Goal: Task Accomplishment & Management: Complete application form

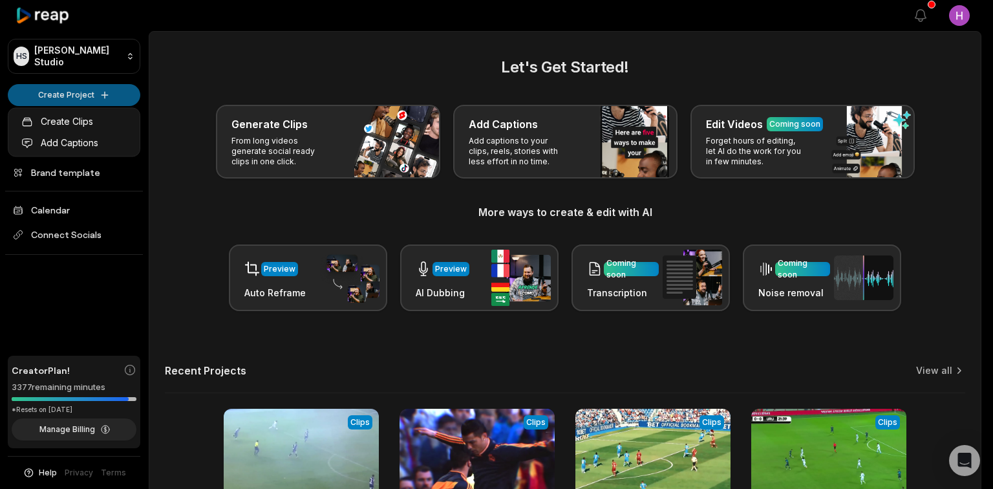
click at [95, 99] on html "[PERSON_NAME] Studio Create Project Home Projects Brand template Calendar Conne…" at bounding box center [496, 244] width 993 height 489
click at [85, 114] on link "Create Clips" at bounding box center [74, 121] width 126 height 21
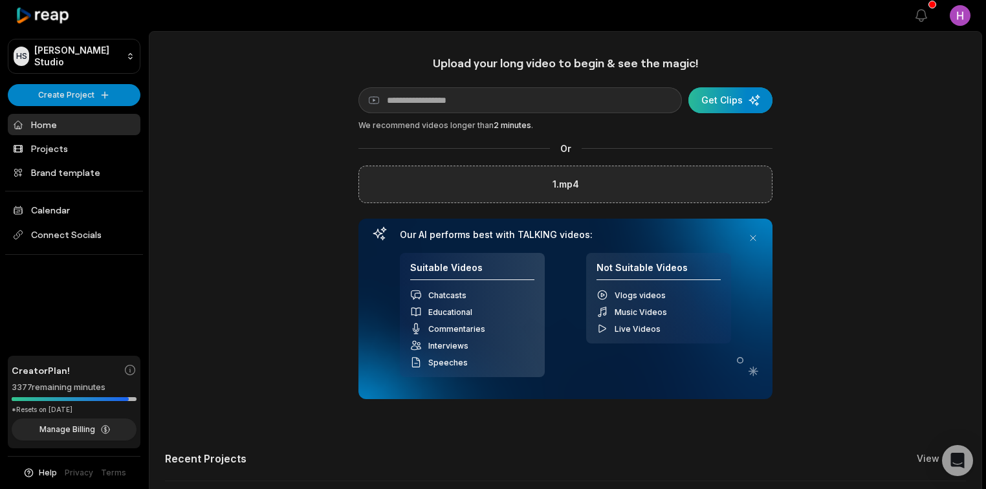
click at [737, 100] on div "submit" at bounding box center [730, 100] width 84 height 26
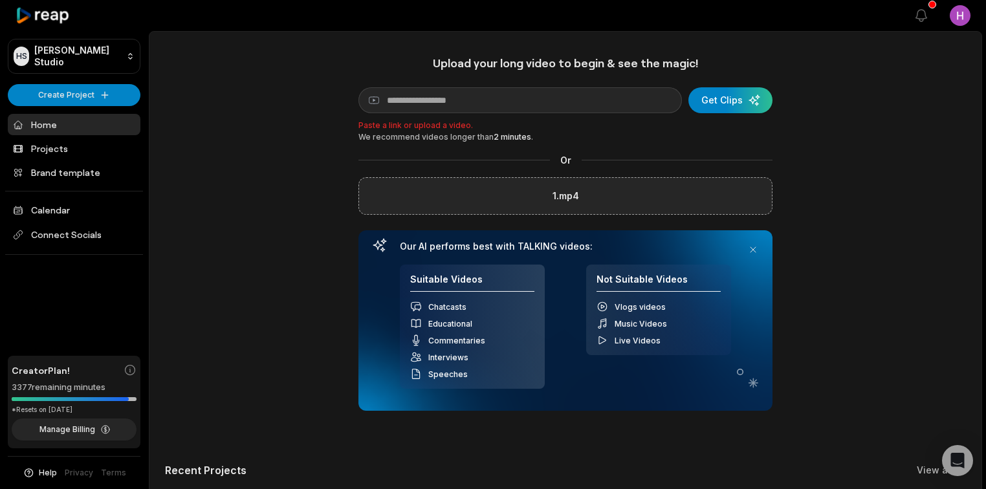
click at [689, 166] on div "Or" at bounding box center [565, 160] width 414 height 14
click at [618, 206] on div "1.mp4" at bounding box center [565, 196] width 414 height 38
drag, startPoint x: 787, startPoint y: 158, endPoint x: 794, endPoint y: 160, distance: 6.6
click at [789, 160] on div "Upload your long video to begin & see the magic! YouTube link Get Clips Paste a…" at bounding box center [565, 367] width 832 height 622
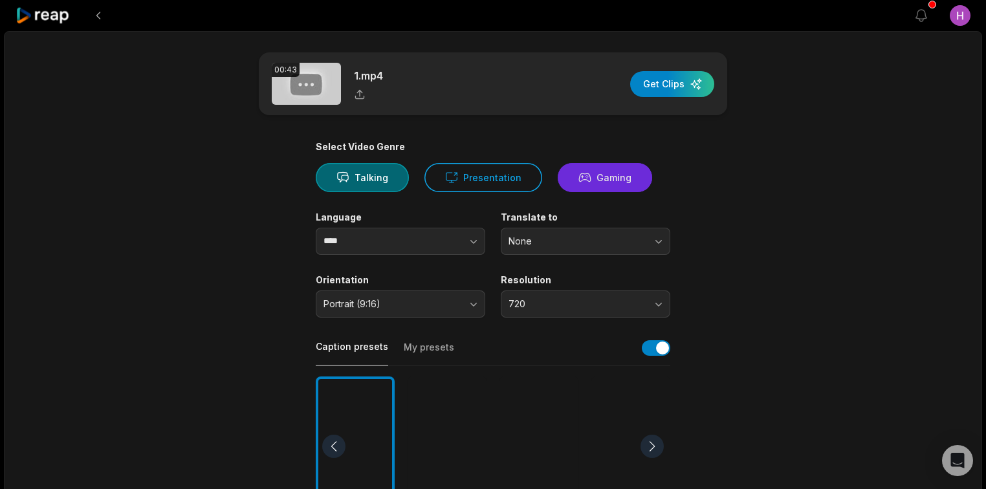
click at [606, 179] on button "Gaming" at bounding box center [605, 177] width 94 height 29
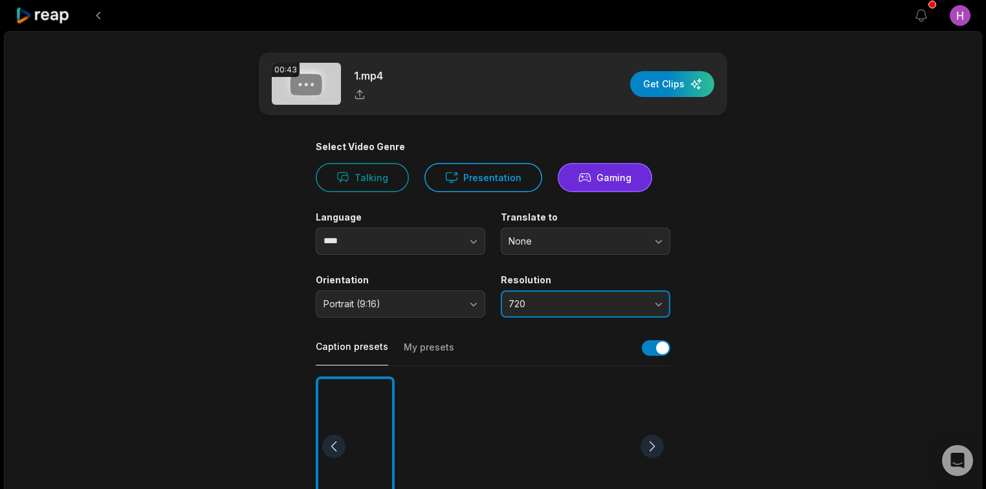
click at [523, 304] on span "720" at bounding box center [576, 304] width 136 height 12
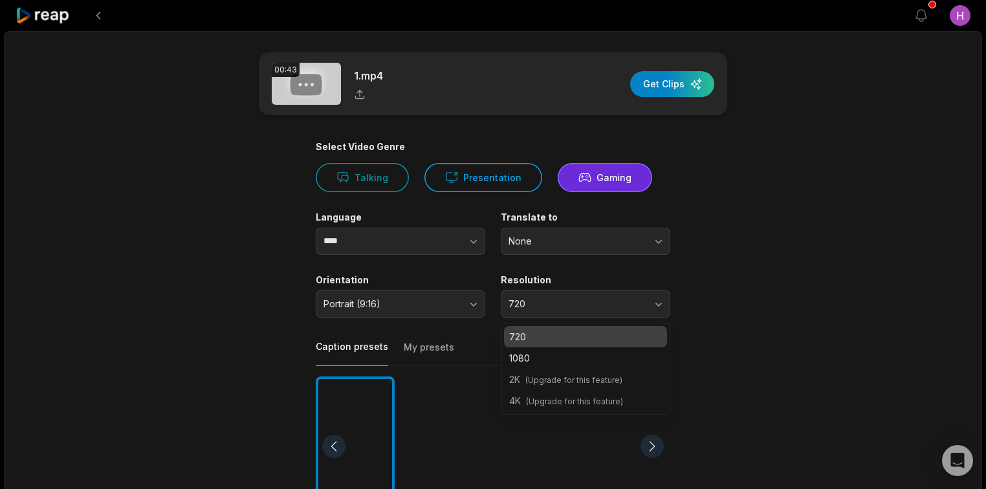
click at [812, 279] on div "00:43 1.mp4 Get Clips Select Video Genre Talking Presentation Gaming Language *…" at bounding box center [493, 479] width 978 height 897
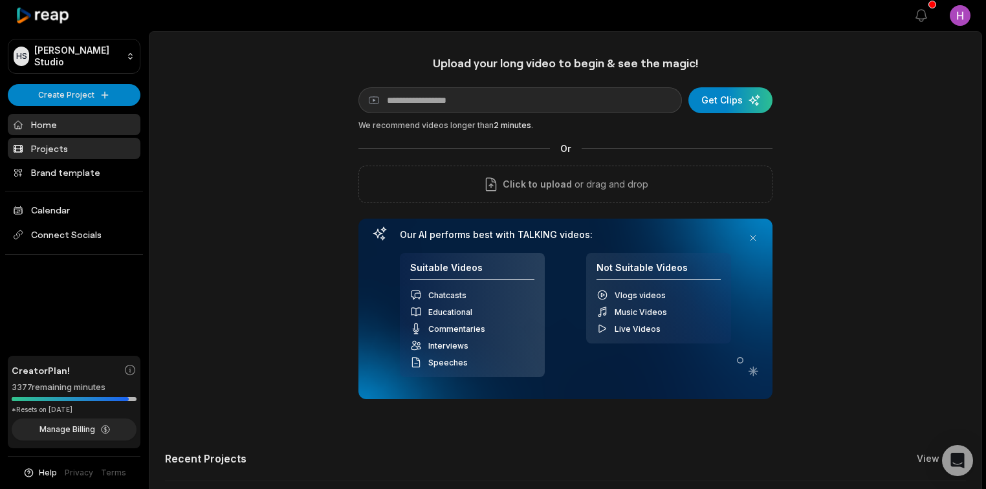
click at [85, 151] on link "Projects" at bounding box center [74, 148] width 133 height 21
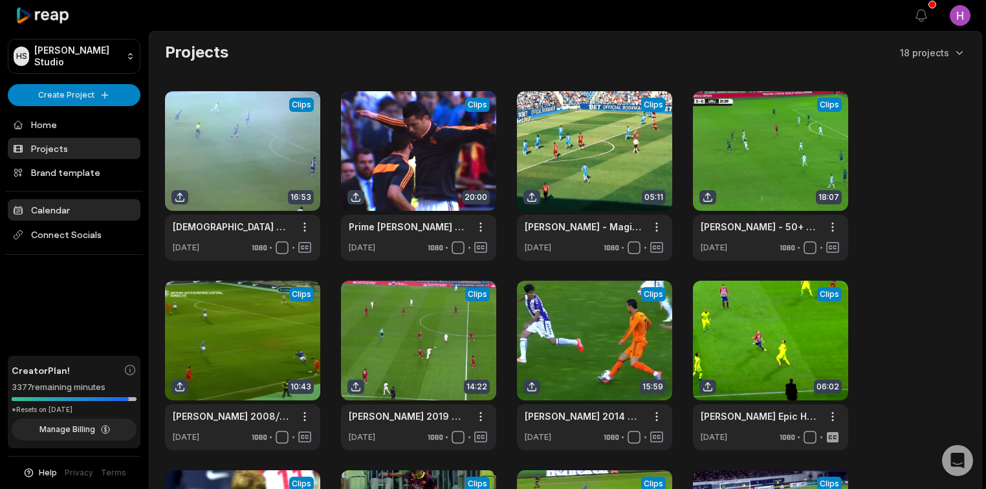
click at [74, 213] on link "Calendar" at bounding box center [74, 209] width 133 height 21
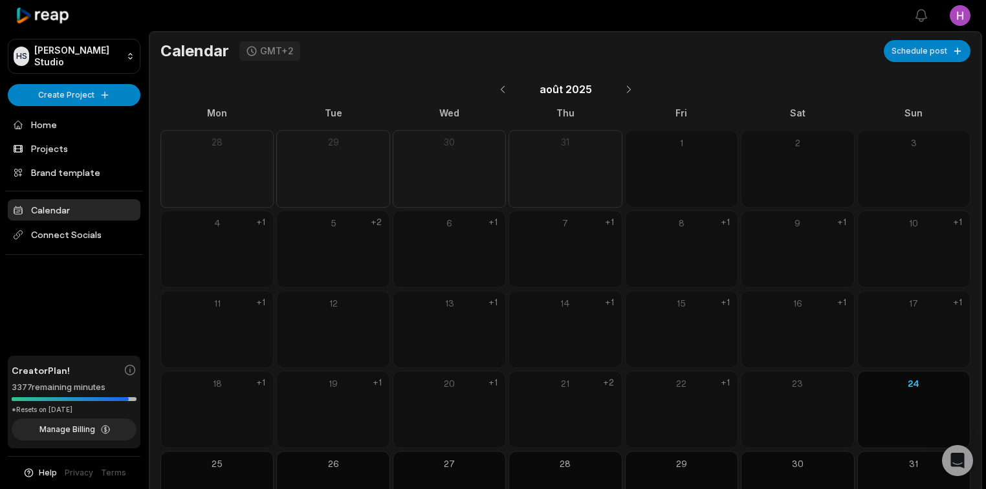
click at [235, 173] on div "28" at bounding box center [216, 169] width 113 height 78
click at [251, 166] on div "28" at bounding box center [216, 169] width 113 height 78
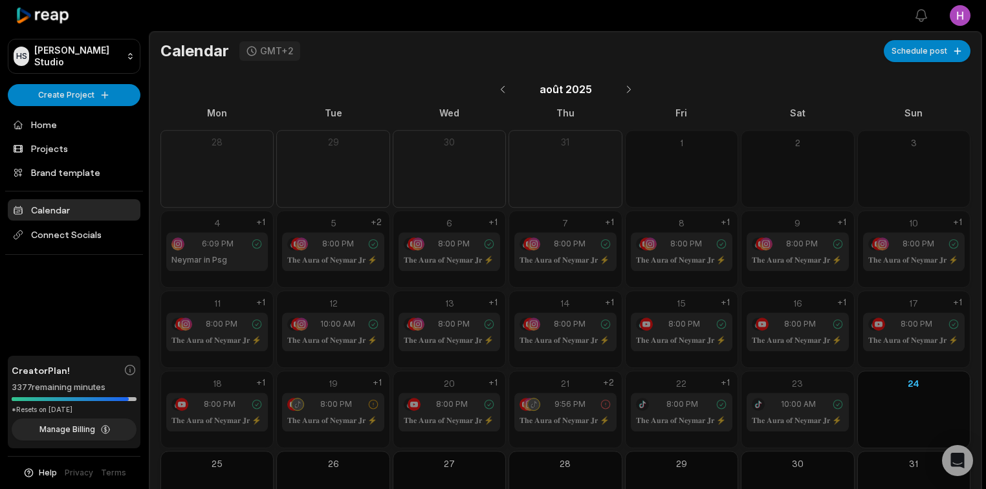
scroll to position [61, 0]
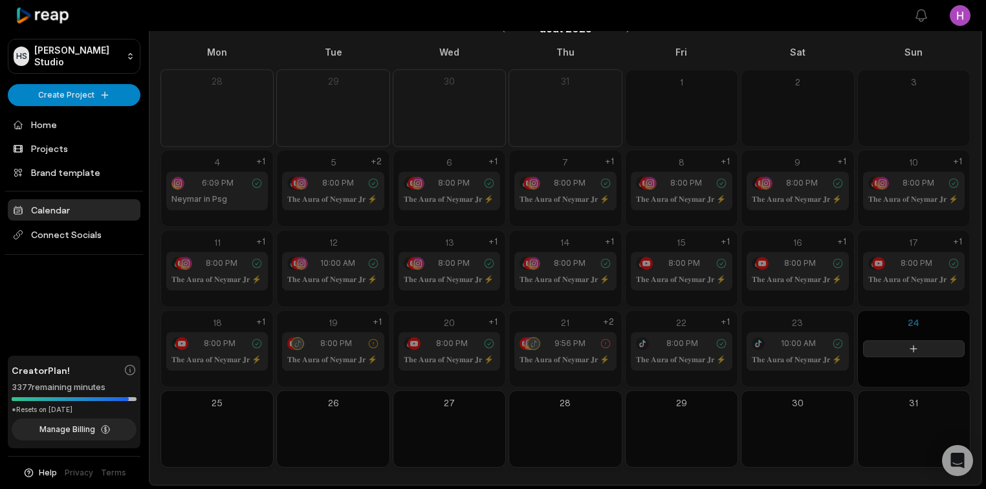
click at [914, 352] on icon at bounding box center [913, 348] width 10 height 10
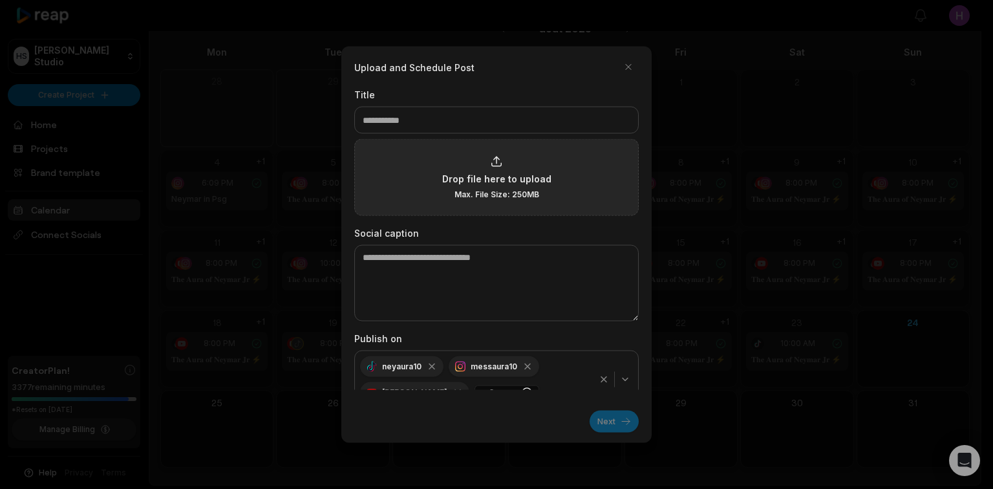
type input "*"
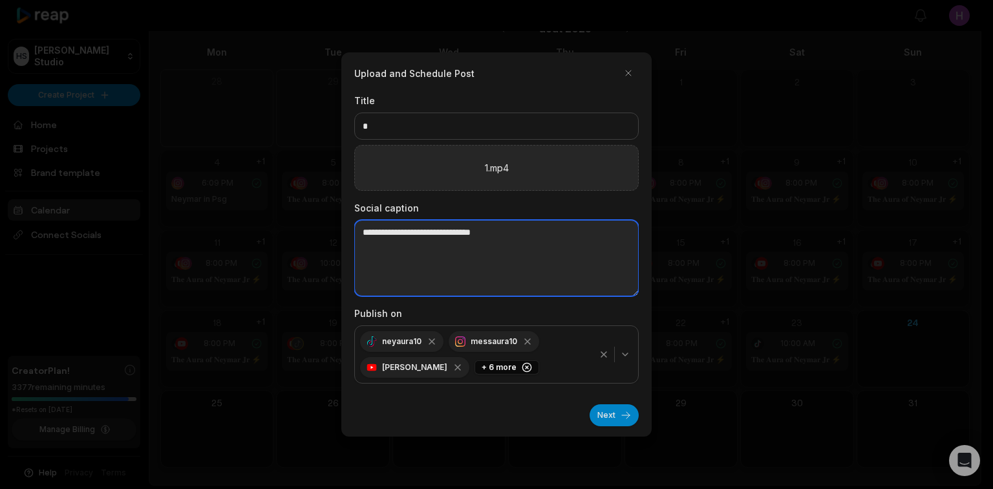
click at [435, 233] on textarea at bounding box center [496, 258] width 285 height 76
click at [372, 230] on textarea "****" at bounding box center [496, 258] width 285 height 76
click at [514, 244] on textarea "*****" at bounding box center [496, 258] width 285 height 76
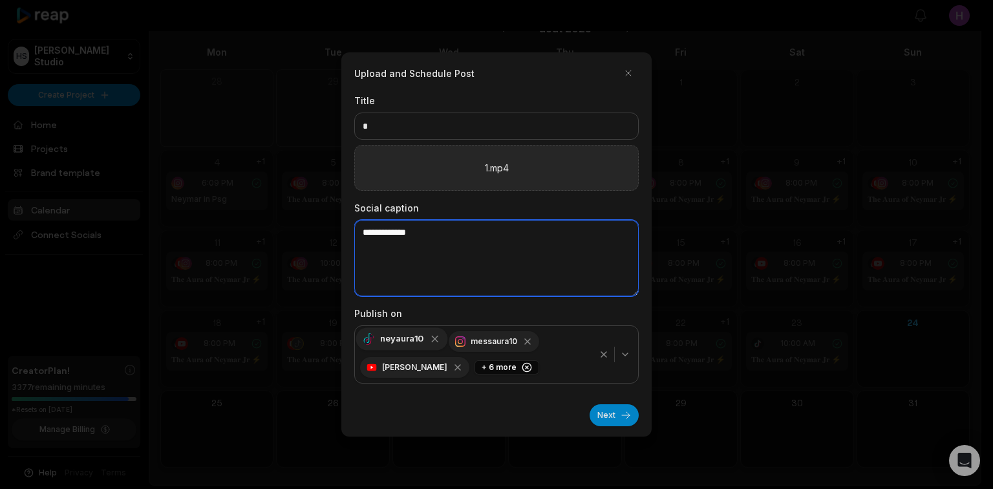
type textarea "**********"
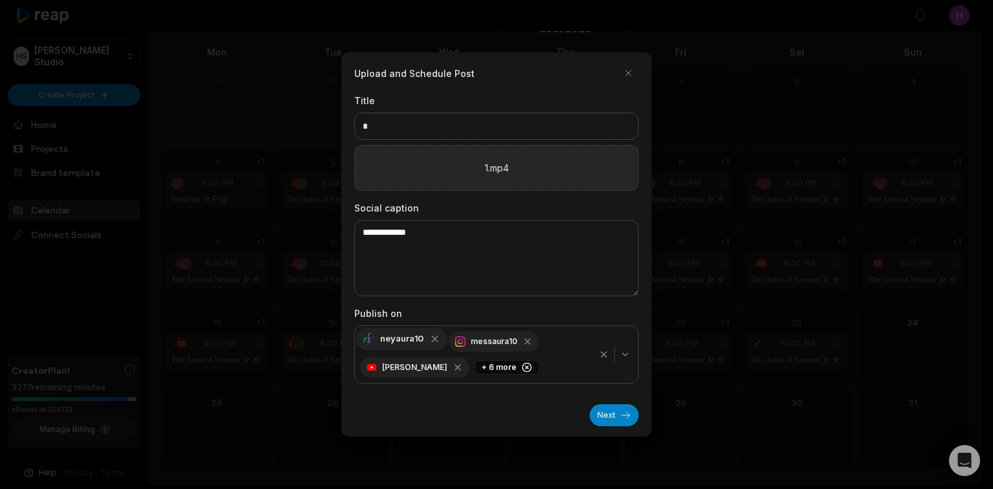
click at [409, 343] on div "neyaura10" at bounding box center [402, 338] width 92 height 23
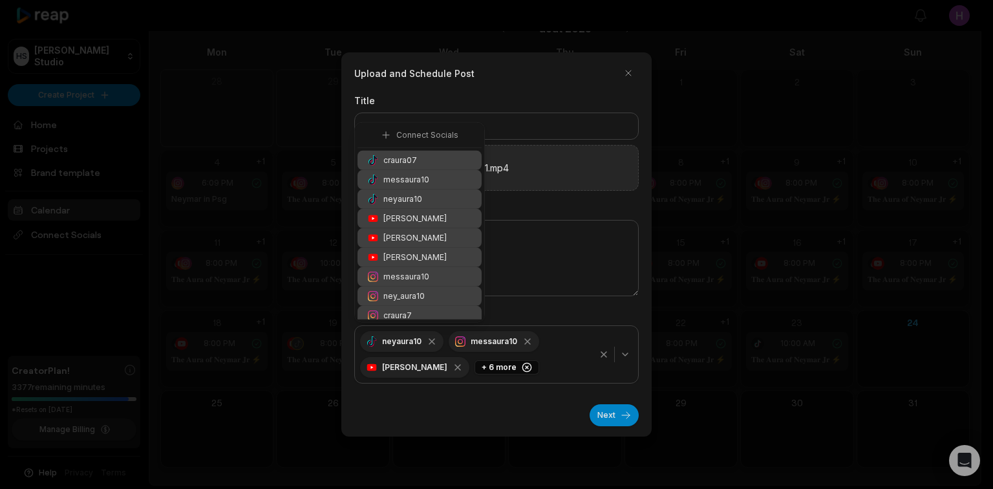
click at [422, 198] on div "neyaura10" at bounding box center [420, 199] width 124 height 19
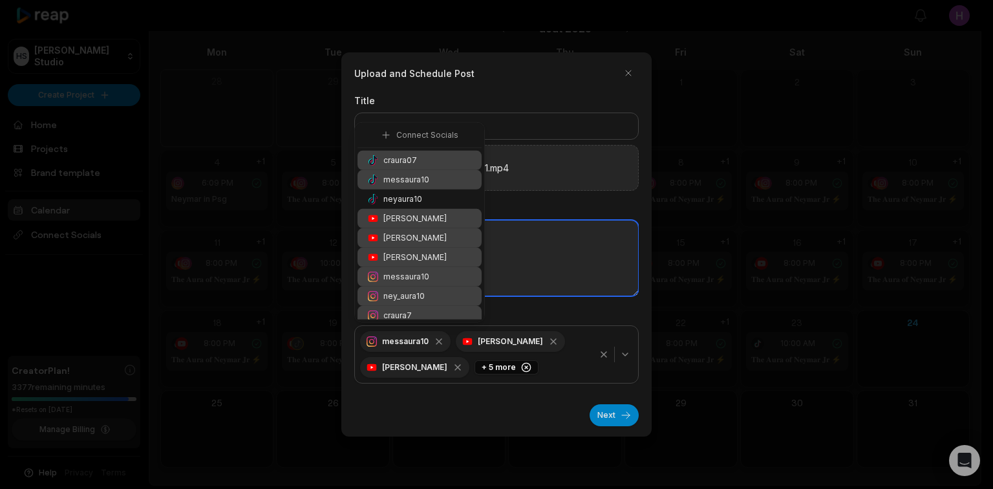
click at [579, 259] on textarea "**********" at bounding box center [496, 258] width 285 height 76
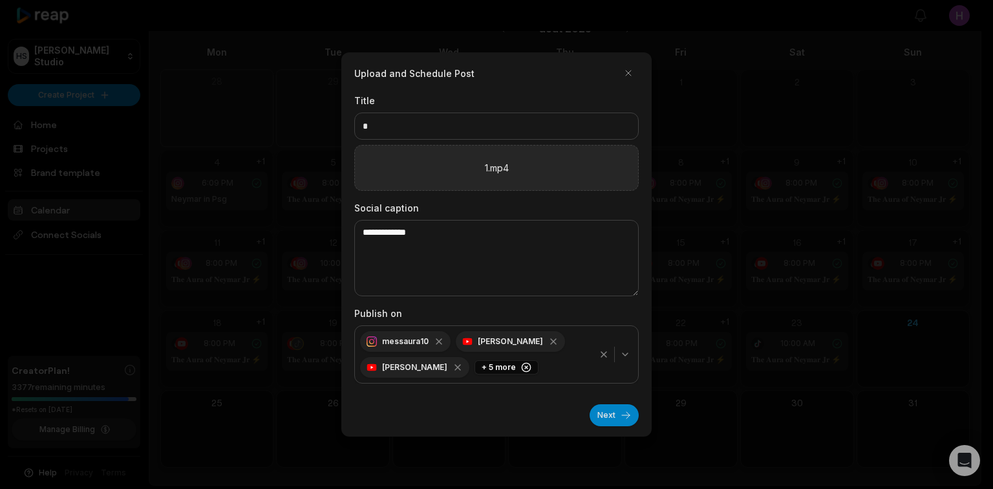
click at [624, 356] on icon "button" at bounding box center [625, 354] width 10 height 10
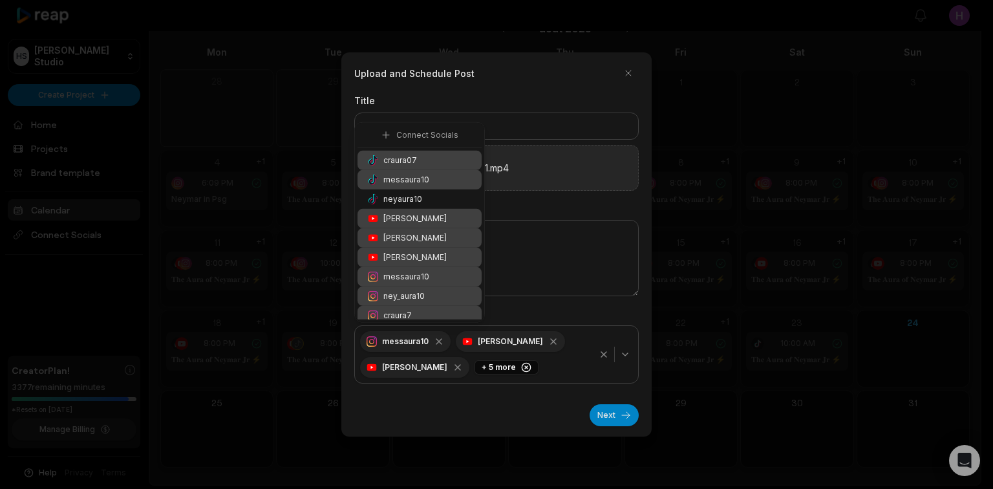
click at [429, 199] on div "neyaura10" at bounding box center [420, 199] width 124 height 19
click at [432, 158] on div "craura07" at bounding box center [420, 160] width 124 height 19
click at [427, 171] on div "messaura10" at bounding box center [420, 179] width 124 height 19
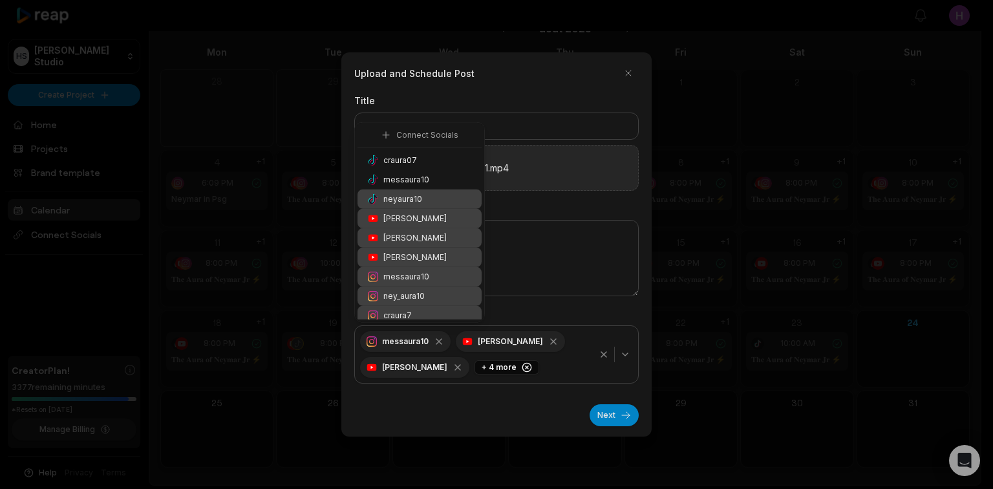
click at [422, 191] on div "neyaura10" at bounding box center [420, 199] width 124 height 19
click at [422, 211] on div "[PERSON_NAME]" at bounding box center [420, 218] width 124 height 19
click at [426, 230] on div "[PERSON_NAME]" at bounding box center [420, 237] width 124 height 19
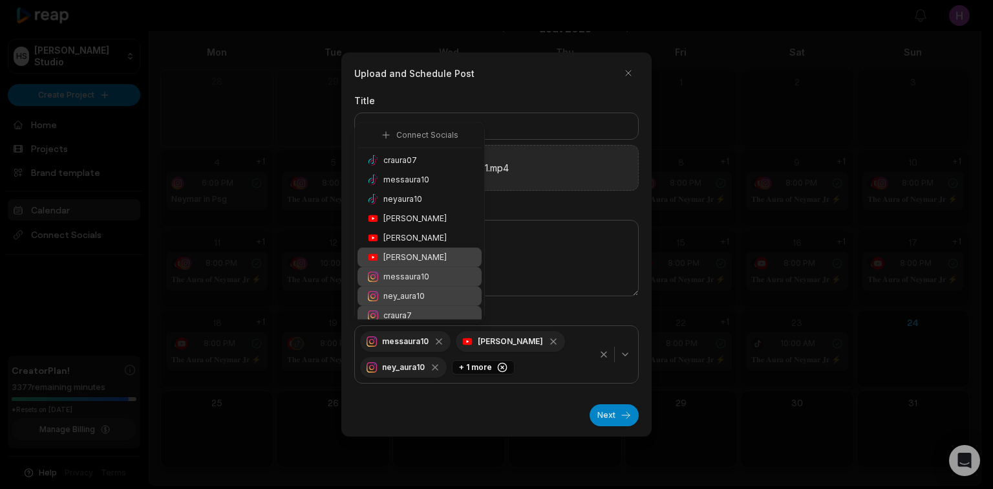
click at [420, 259] on span "[PERSON_NAME]" at bounding box center [415, 258] width 63 height 12
click at [420, 274] on span "messaura10" at bounding box center [407, 277] width 46 height 12
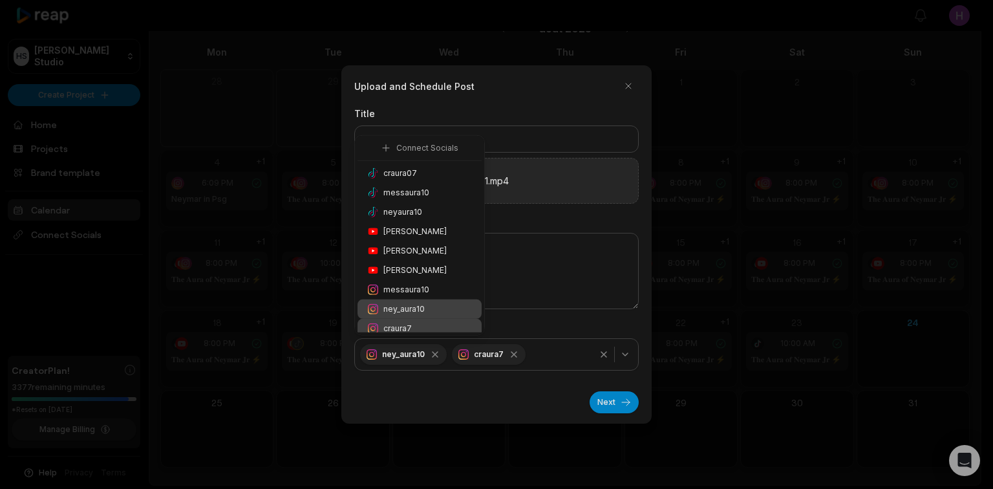
click at [413, 309] on span "ney_aura10" at bounding box center [404, 309] width 41 height 12
click at [413, 321] on div "craura7" at bounding box center [420, 328] width 124 height 19
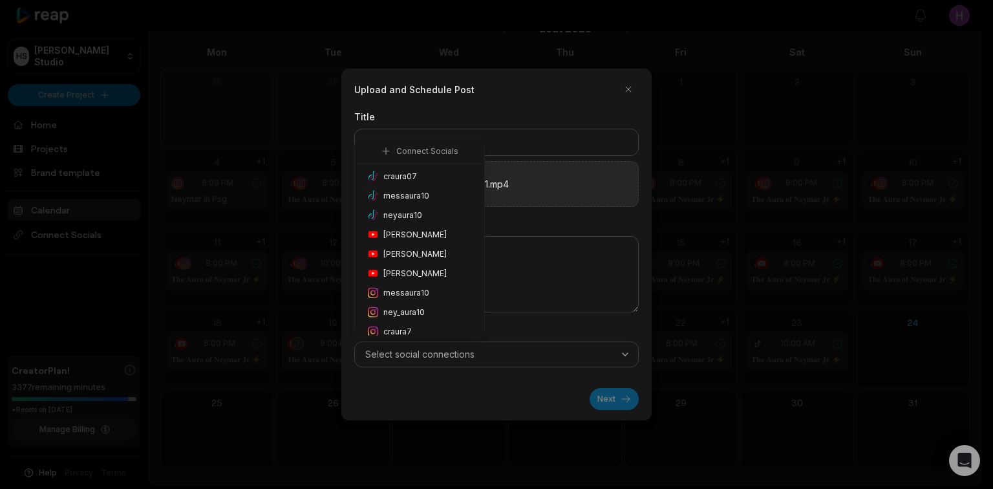
click at [417, 211] on span "neyaura10" at bounding box center [403, 216] width 39 height 12
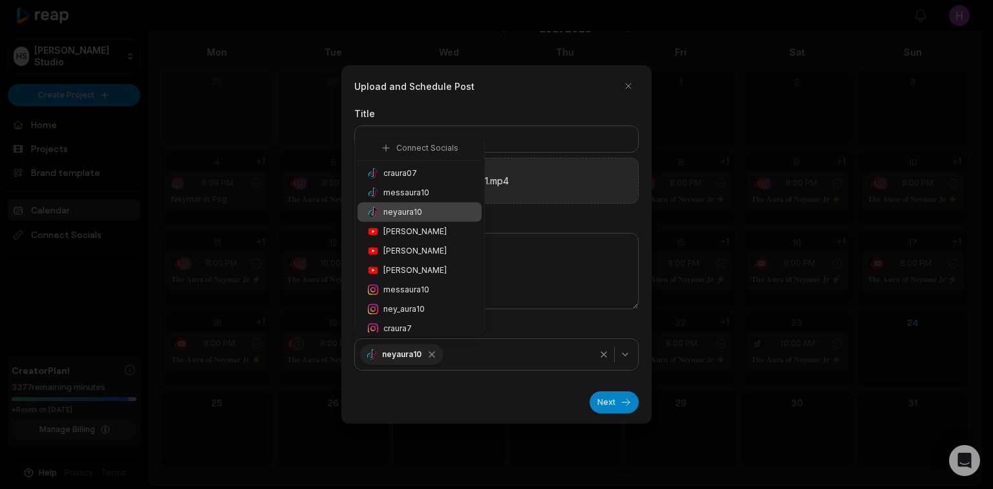
click at [550, 386] on div "Next" at bounding box center [496, 397] width 285 height 32
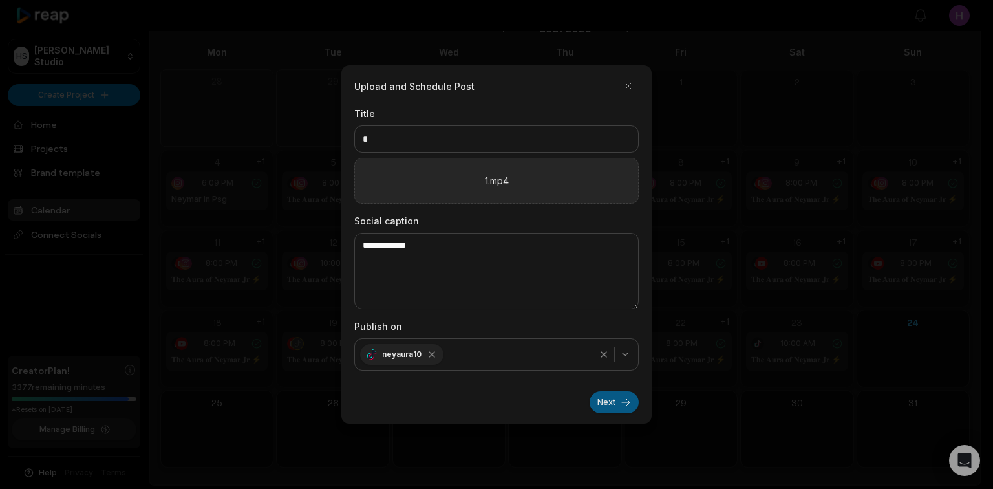
click at [612, 400] on button "Next" at bounding box center [614, 402] width 49 height 22
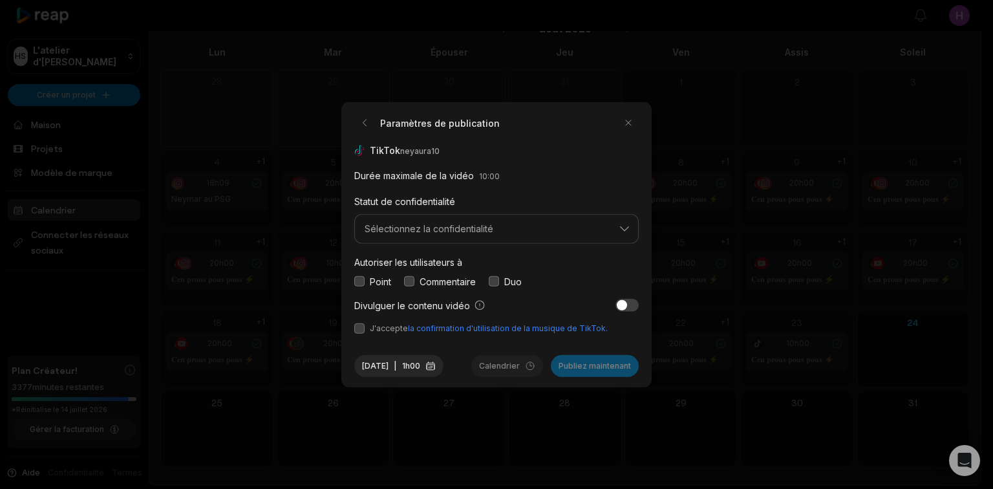
click at [489, 200] on div "Statut de confidentialité Sélectionnez la confidentialité" at bounding box center [496, 218] width 285 height 50
click at [481, 224] on font "Sélectionnez la confidentialité" at bounding box center [429, 228] width 129 height 11
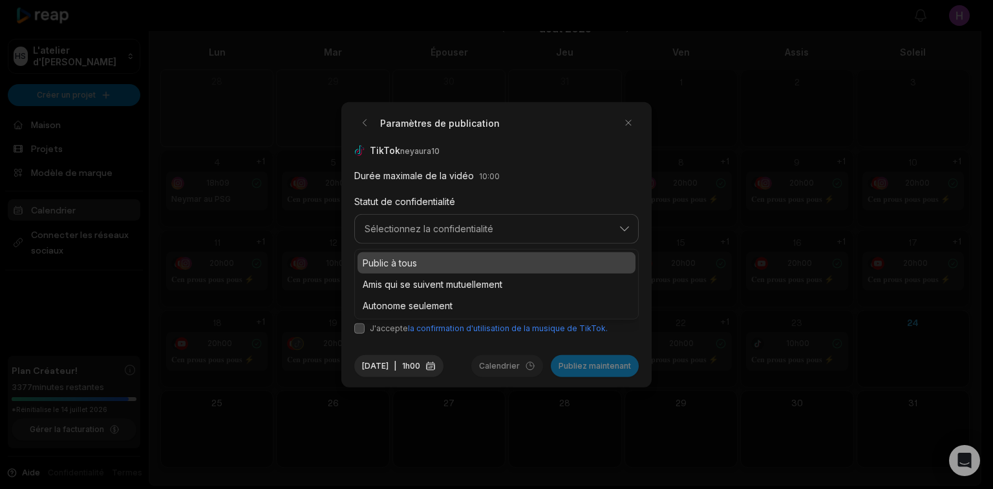
click at [473, 260] on p "Public à tous" at bounding box center [497, 262] width 268 height 14
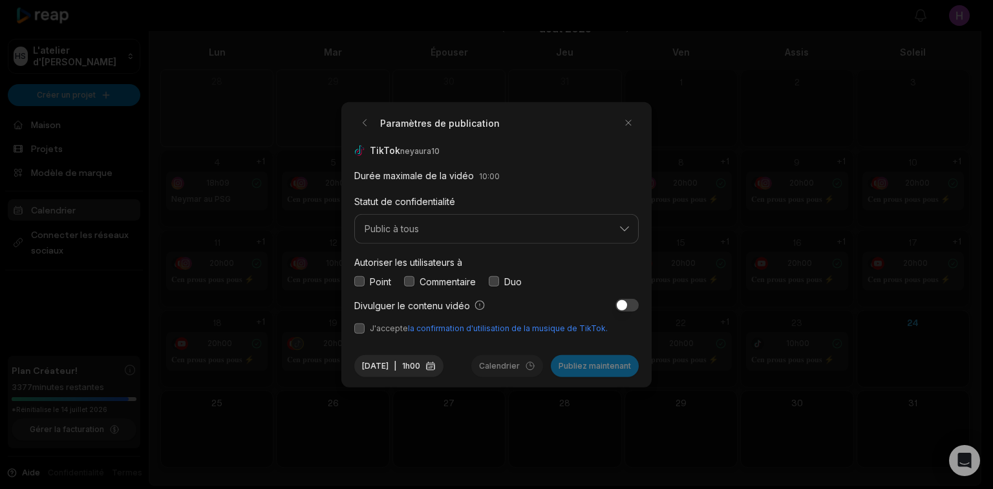
click at [406, 283] on button "button" at bounding box center [409, 281] width 10 height 10
click at [363, 287] on div "Point" at bounding box center [372, 281] width 37 height 14
click at [360, 285] on button "button" at bounding box center [359, 281] width 10 height 10
click at [359, 281] on button "button" at bounding box center [359, 281] width 10 height 10
click at [623, 305] on button "button" at bounding box center [627, 305] width 23 height 13
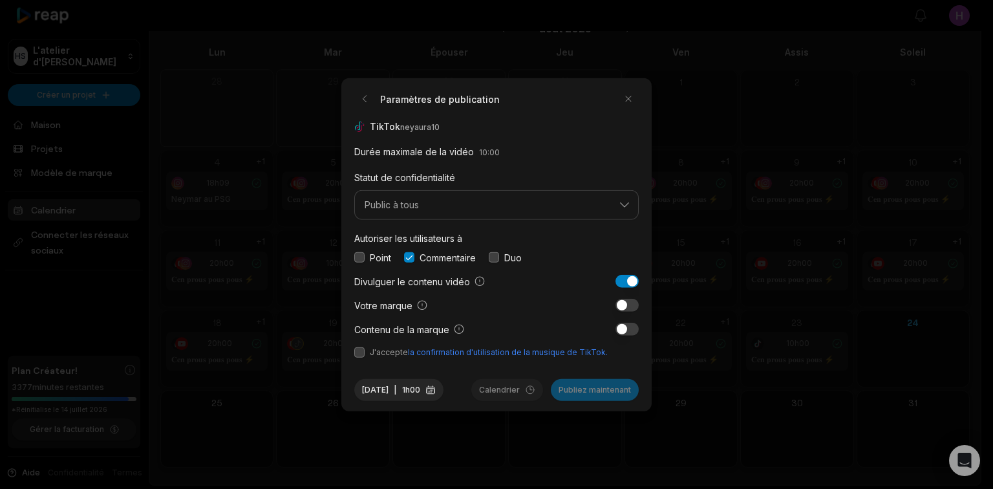
click at [634, 282] on button "button" at bounding box center [627, 281] width 23 height 13
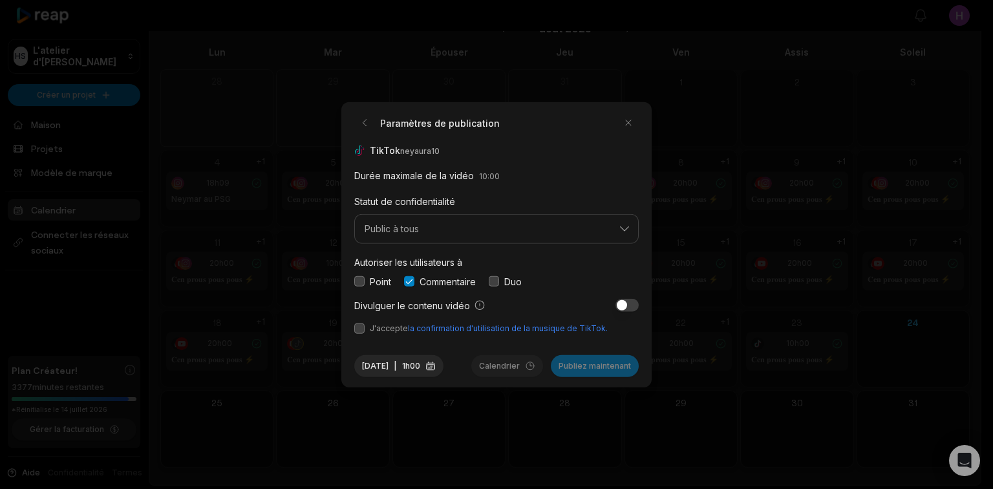
click at [356, 324] on button "button" at bounding box center [359, 328] width 10 height 10
click at [444, 362] on button "24 août 2025 | 1h00" at bounding box center [398, 365] width 89 height 22
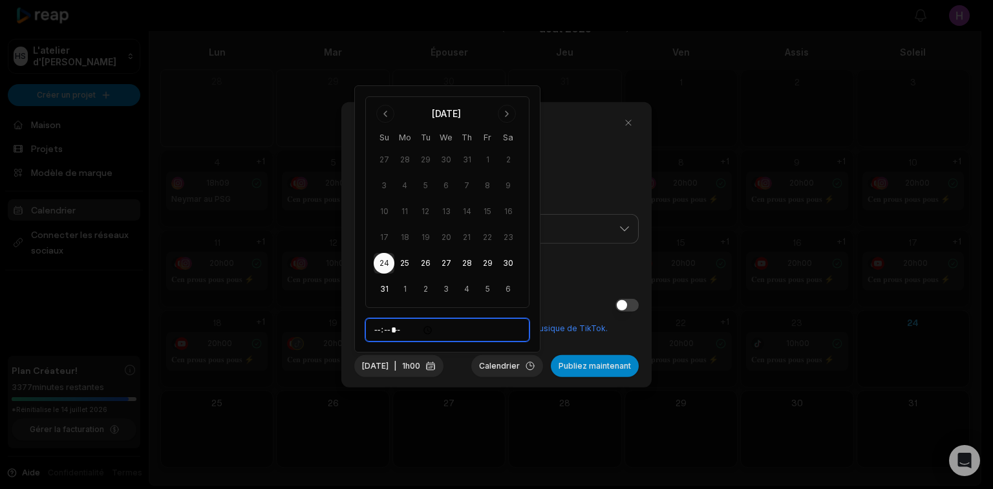
click at [384, 327] on input "*****" at bounding box center [447, 329] width 164 height 23
type input "*****"
click at [545, 321] on div "TikTok neyaura10 Durée maximale de la vidéo 10:00 Statut de confidentialité Pub…" at bounding box center [496, 239] width 285 height 191
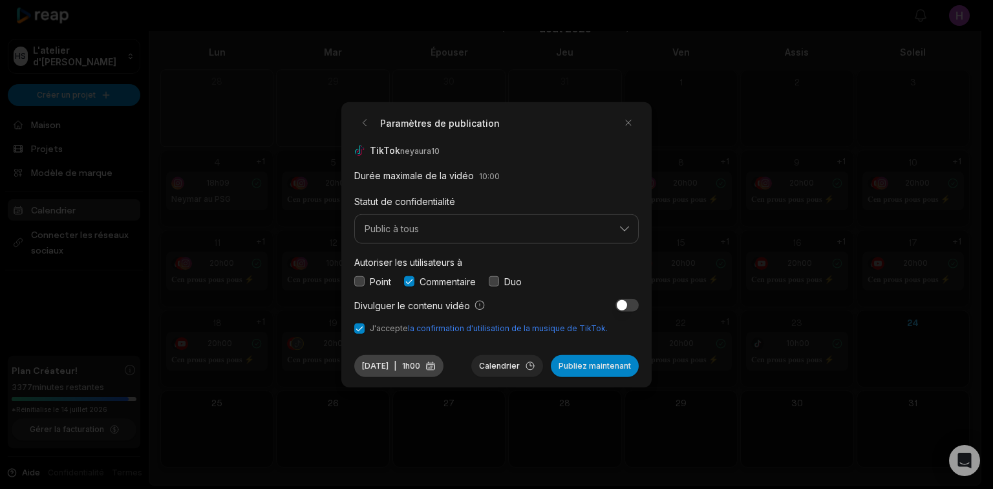
click at [420, 360] on font "1h00" at bounding box center [411, 365] width 18 height 10
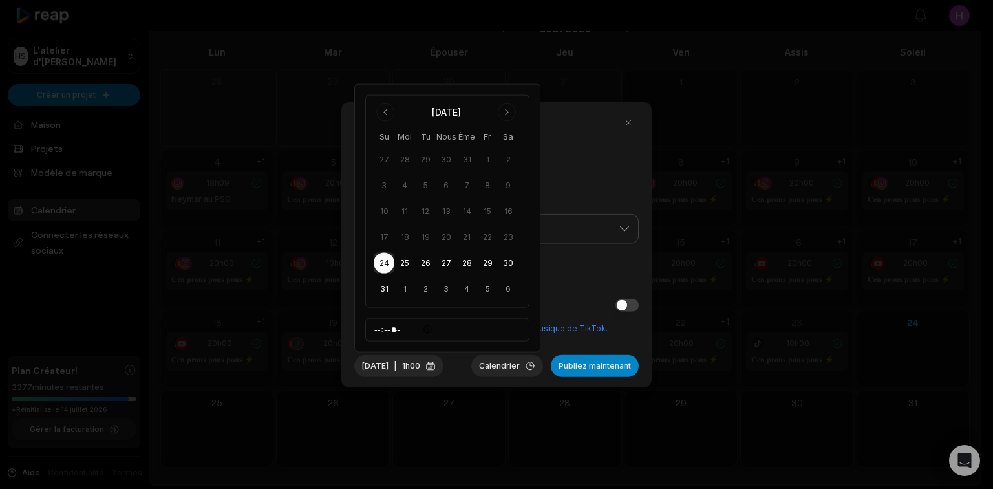
click at [578, 307] on div "Divulguer le contenu vidéo" at bounding box center [496, 305] width 285 height 14
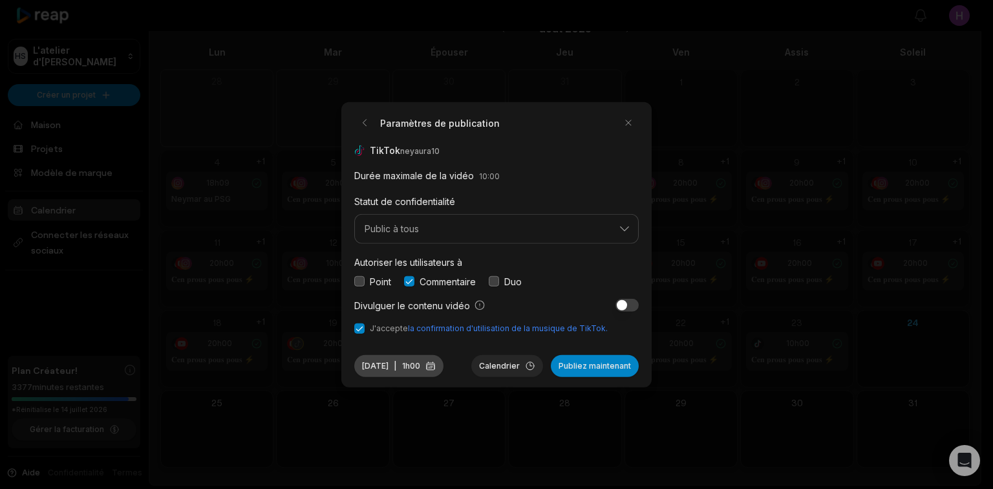
click at [420, 365] on font "1h00" at bounding box center [411, 365] width 18 height 10
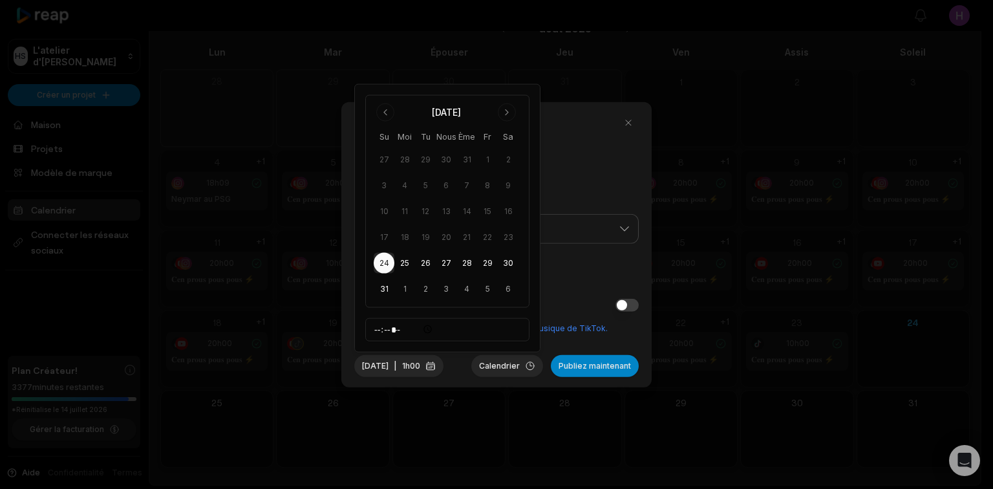
click at [574, 299] on div "Divulguer le contenu vidéo" at bounding box center [496, 305] width 285 height 14
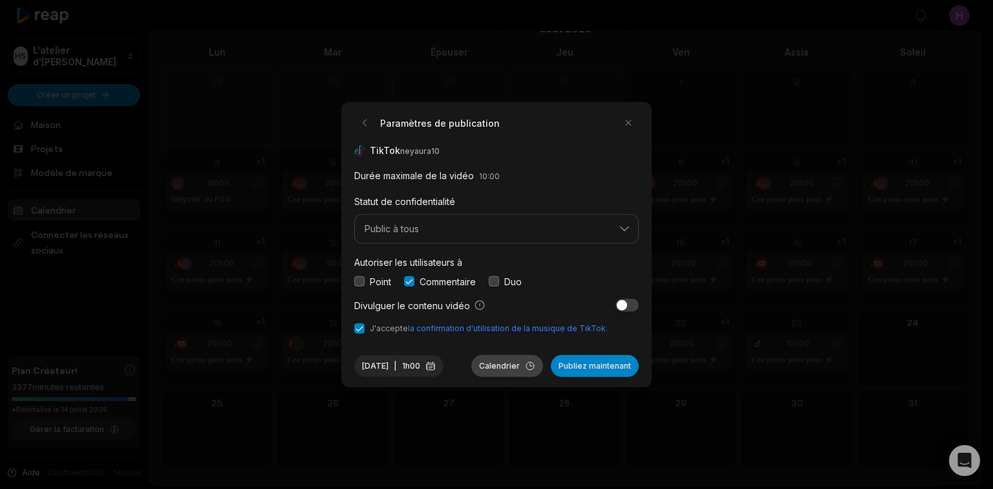
click at [533, 369] on button "Calendrier" at bounding box center [507, 365] width 72 height 22
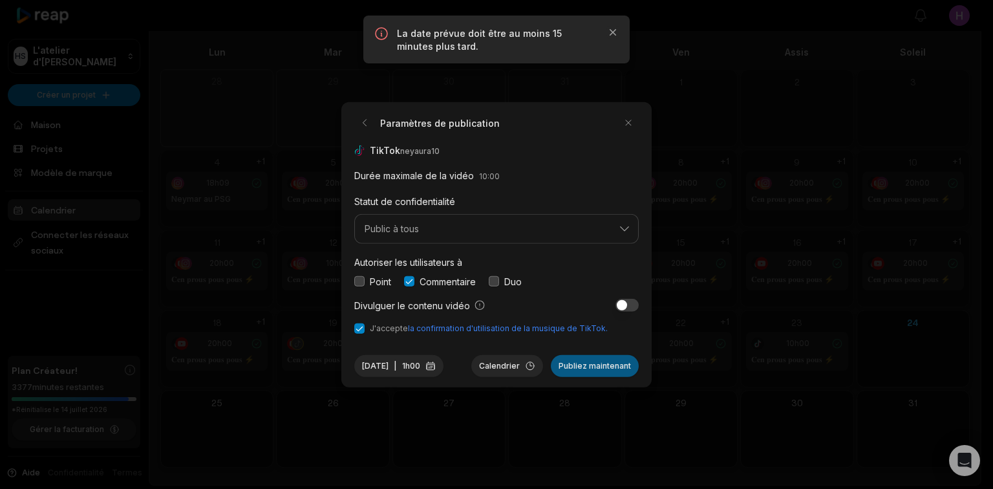
click at [612, 369] on font "Publiez maintenant" at bounding box center [595, 365] width 72 height 10
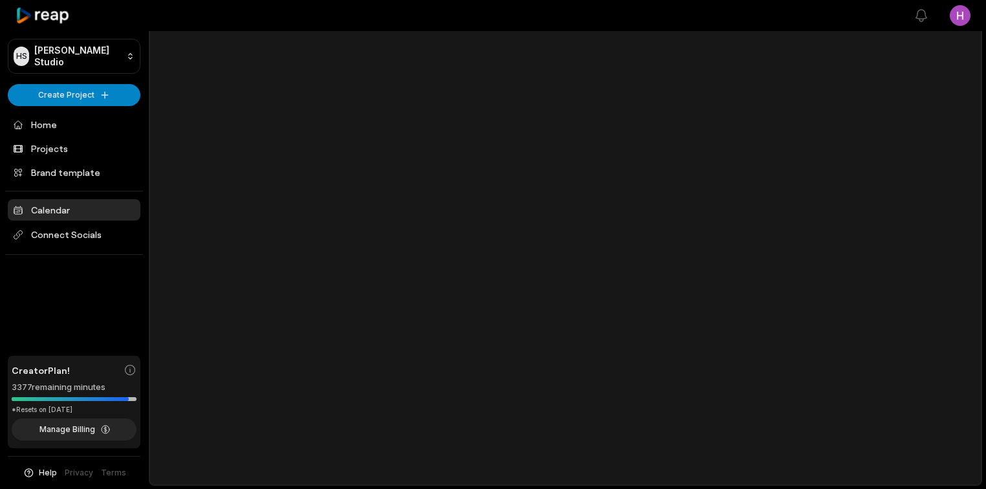
scroll to position [61, 0]
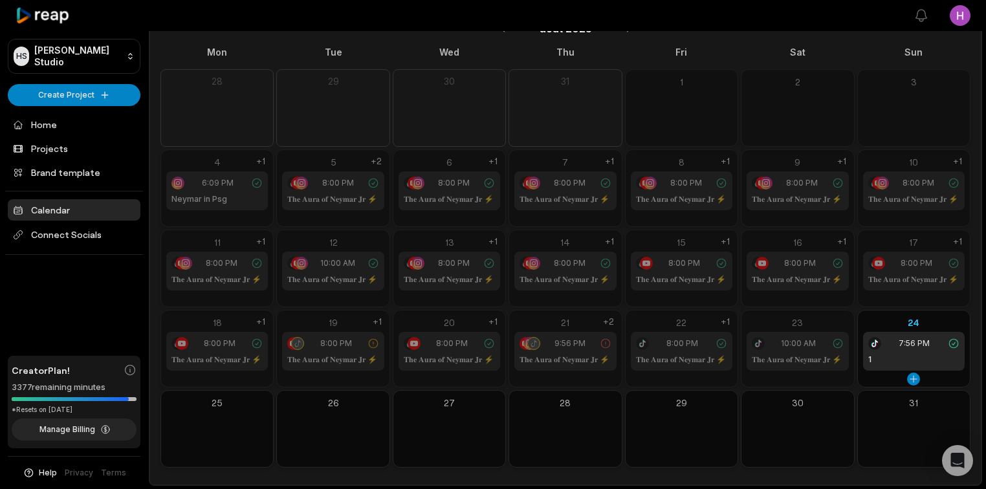
click at [902, 354] on div "1" at bounding box center [913, 360] width 91 height 12
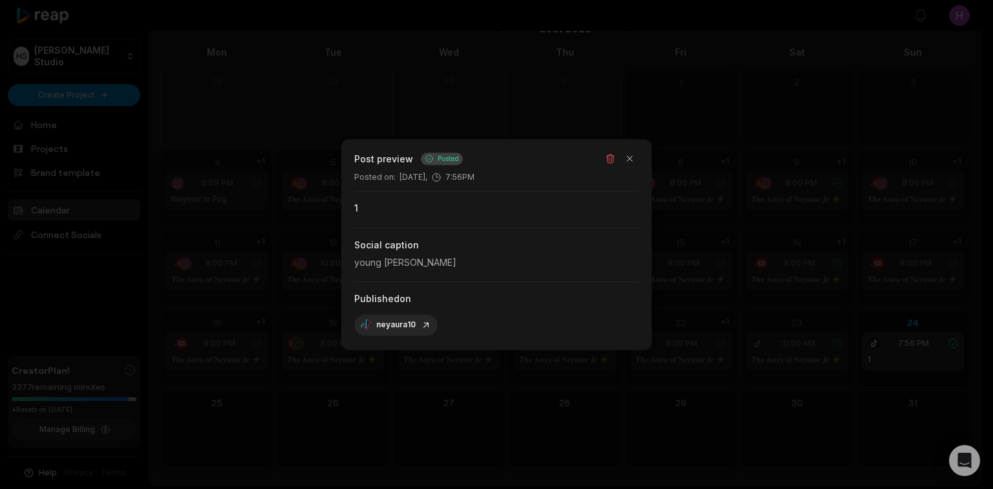
click at [786, 295] on div at bounding box center [496, 244] width 993 height 489
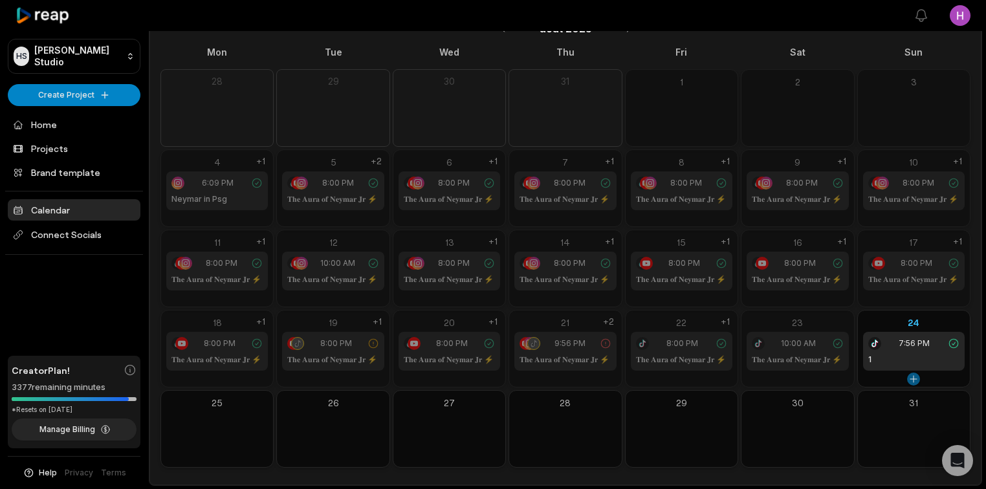
click at [916, 374] on button at bounding box center [913, 379] width 13 height 13
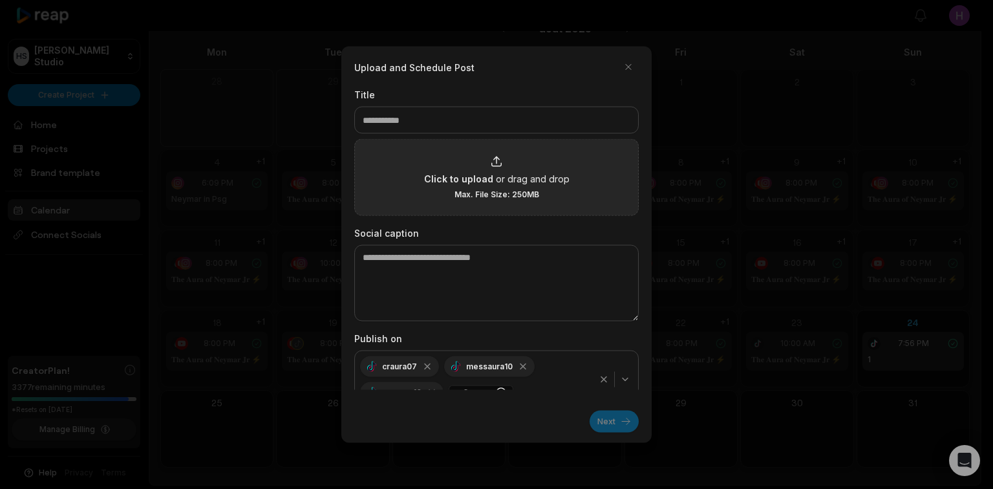
type input "*"
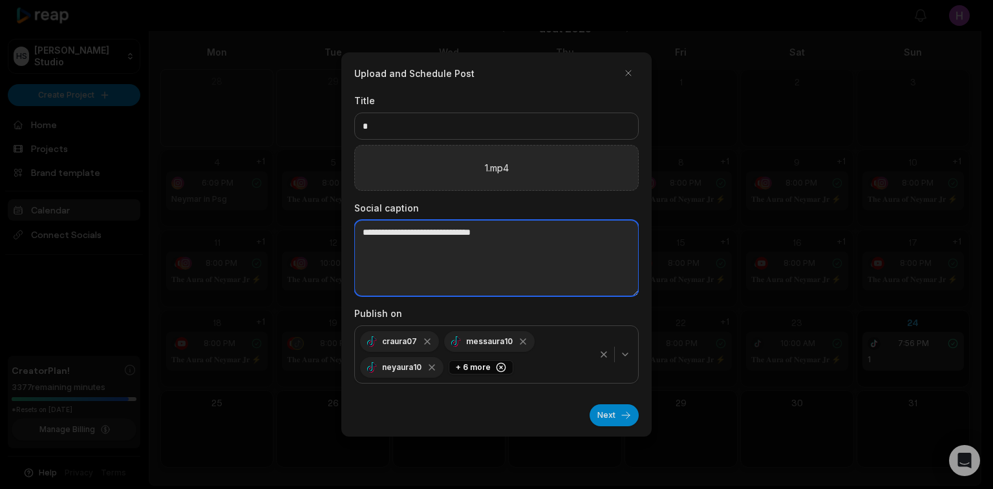
click at [380, 254] on textarea at bounding box center [496, 258] width 285 height 76
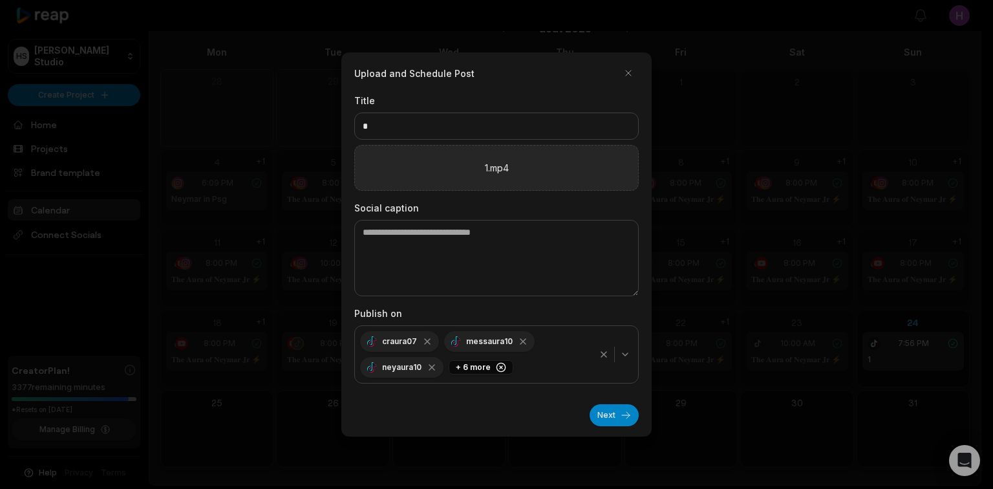
click at [623, 357] on icon "button" at bounding box center [625, 354] width 10 height 10
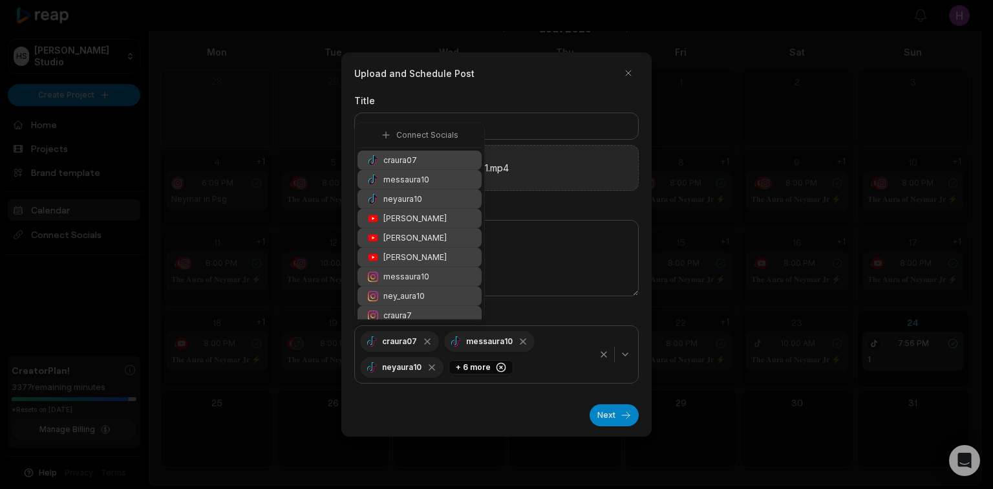
click at [422, 182] on span "messaura10" at bounding box center [407, 180] width 46 height 12
click at [429, 159] on div "craura07" at bounding box center [420, 160] width 124 height 19
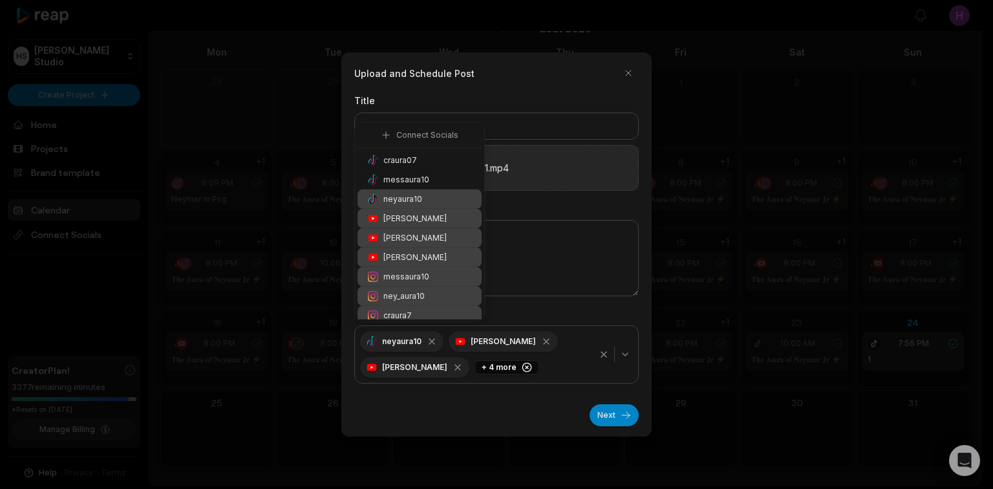
click at [418, 217] on span "[PERSON_NAME]" at bounding box center [415, 219] width 63 height 12
click at [419, 233] on span "[PERSON_NAME]" at bounding box center [415, 238] width 63 height 12
click at [416, 259] on span "[PERSON_NAME]" at bounding box center [415, 258] width 63 height 12
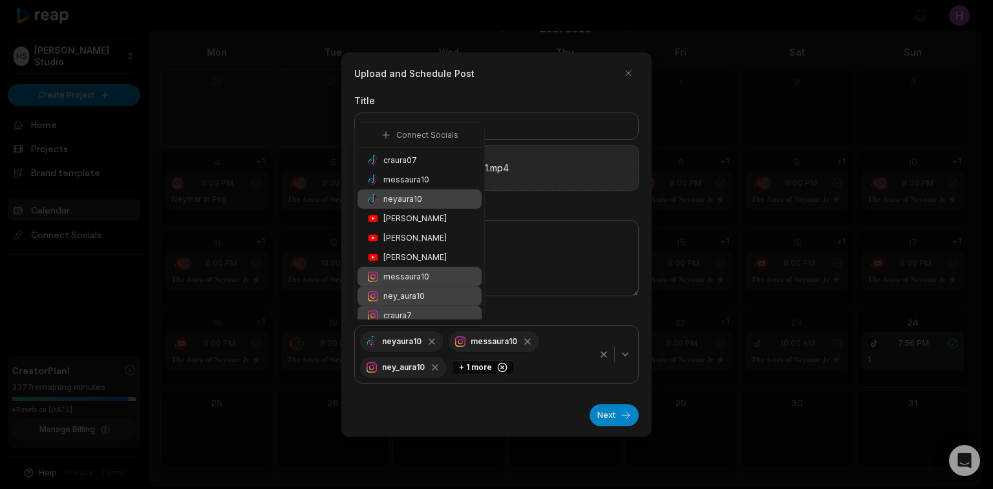
click at [413, 279] on span "messaura10" at bounding box center [407, 277] width 46 height 12
click at [409, 292] on span "ney_aura10" at bounding box center [404, 296] width 41 height 12
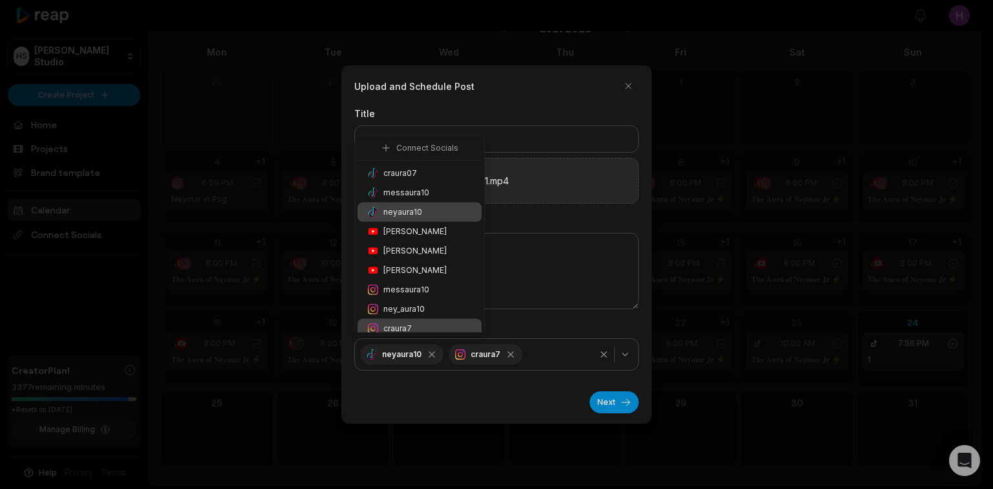
click at [406, 331] on span "craura7" at bounding box center [398, 329] width 28 height 12
click at [526, 356] on div "neyaura10" at bounding box center [497, 354] width 278 height 26
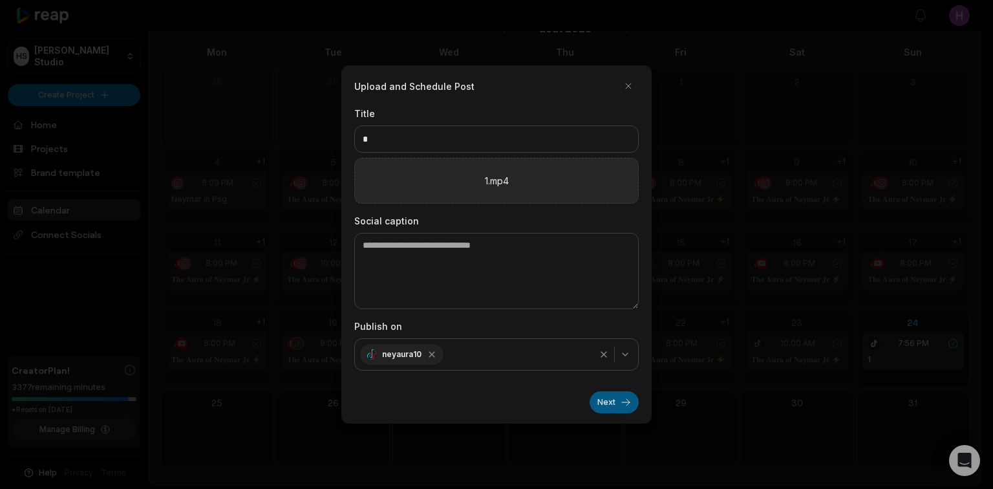
click at [608, 400] on button "Next" at bounding box center [614, 402] width 49 height 22
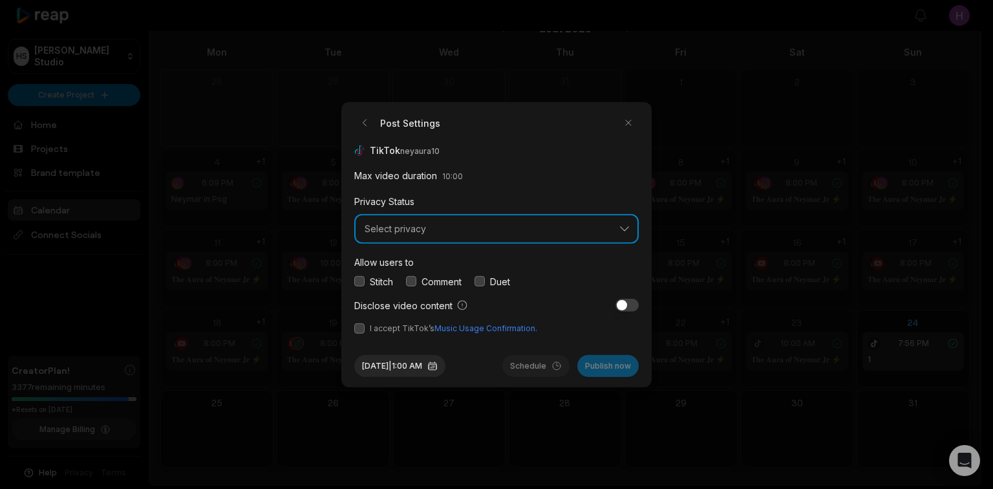
click at [466, 239] on button "Select privacy" at bounding box center [496, 229] width 285 height 30
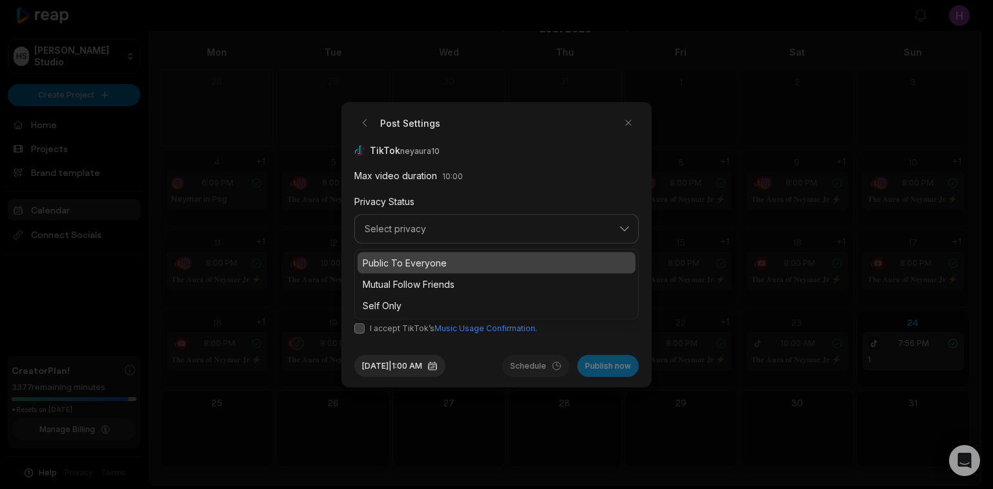
click at [470, 268] on p "Public To Everyone" at bounding box center [497, 262] width 268 height 14
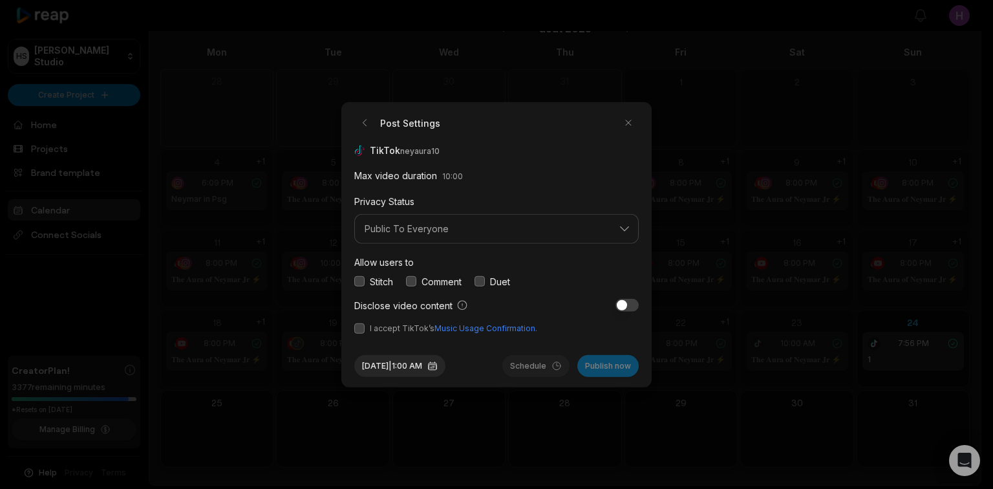
click at [365, 281] on div "Stitch" at bounding box center [373, 281] width 39 height 14
click at [358, 283] on button "button" at bounding box center [359, 281] width 10 height 10
click at [416, 283] on button "button" at bounding box center [411, 281] width 10 height 10
drag, startPoint x: 396, startPoint y: 281, endPoint x: 372, endPoint y: 281, distance: 24.6
click at [372, 281] on div "Stitch Comment Duet" at bounding box center [496, 281] width 285 height 14
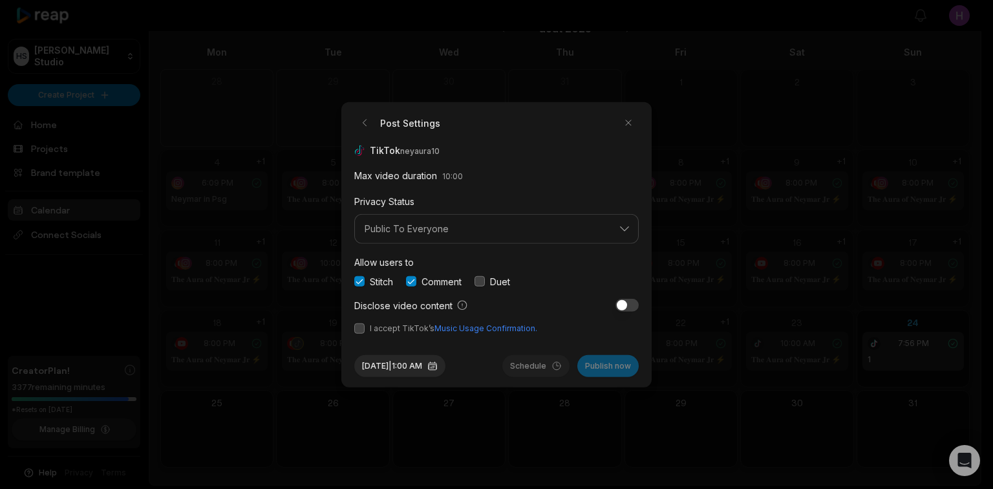
click at [514, 269] on div "Allow users to Stitch Comment Duet" at bounding box center [496, 271] width 285 height 34
drag, startPoint x: 395, startPoint y: 278, endPoint x: 371, endPoint y: 277, distance: 23.3
click at [371, 277] on div "Stitch Comment Duet" at bounding box center [496, 281] width 285 height 14
click at [539, 276] on div "Stitch Comment Duet" at bounding box center [496, 281] width 285 height 14
click at [359, 329] on button "button" at bounding box center [359, 328] width 10 height 10
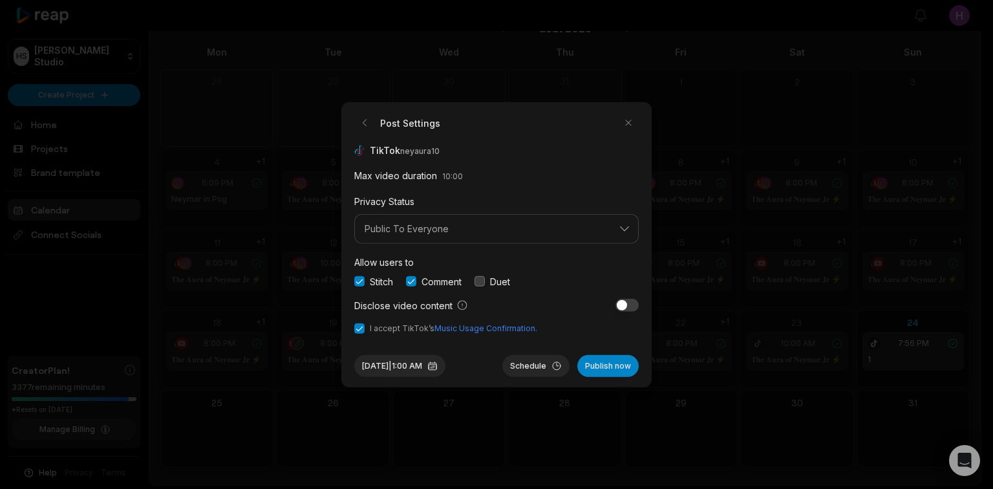
click at [354, 331] on button "button" at bounding box center [359, 328] width 10 height 10
click at [354, 329] on button "button" at bounding box center [359, 328] width 10 height 10
click at [481, 279] on button "button" at bounding box center [480, 281] width 10 height 10
click at [484, 283] on button "button" at bounding box center [480, 281] width 10 height 10
click at [361, 277] on button "button" at bounding box center [359, 281] width 10 height 10
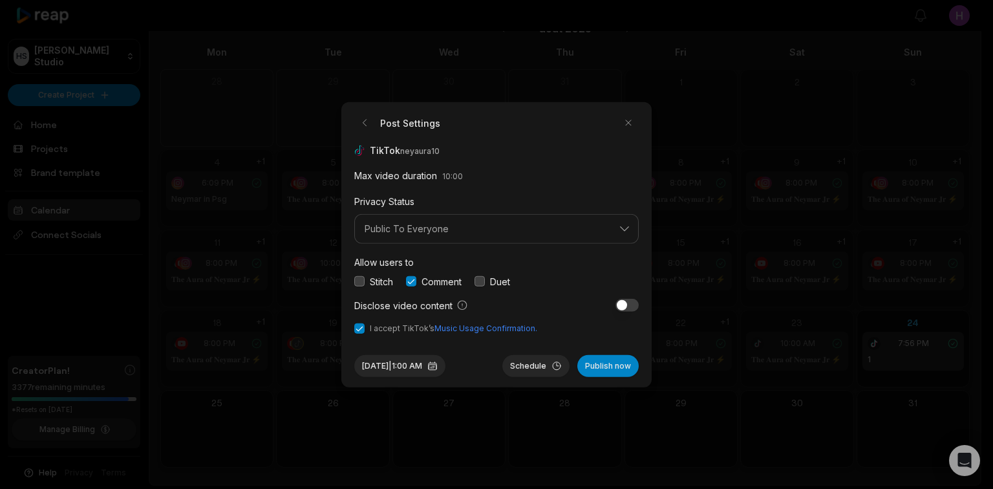
click at [363, 279] on button "button" at bounding box center [359, 281] width 10 height 10
click at [611, 358] on button "Publish now" at bounding box center [608, 365] width 61 height 22
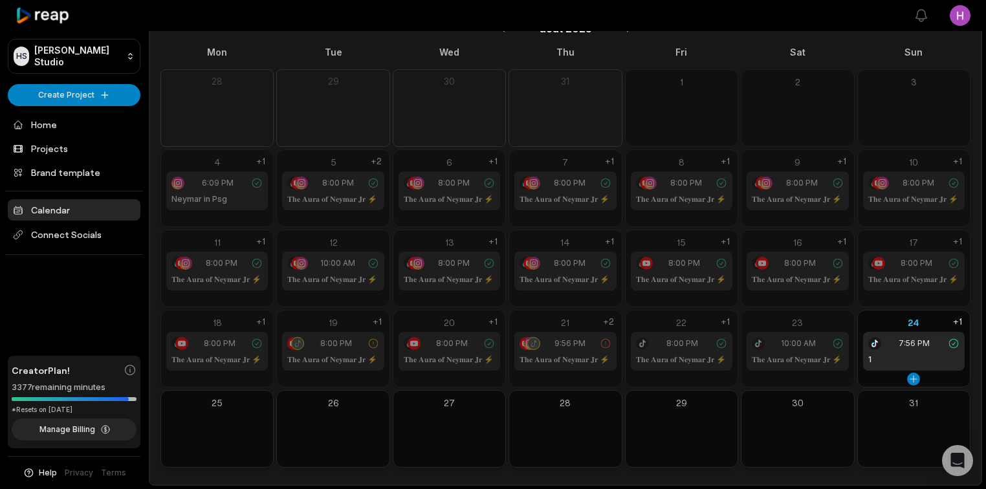
drag, startPoint x: 575, startPoint y: 249, endPoint x: 913, endPoint y: 354, distance: 353.7
click at [913, 354] on div "1" at bounding box center [913, 360] width 91 height 12
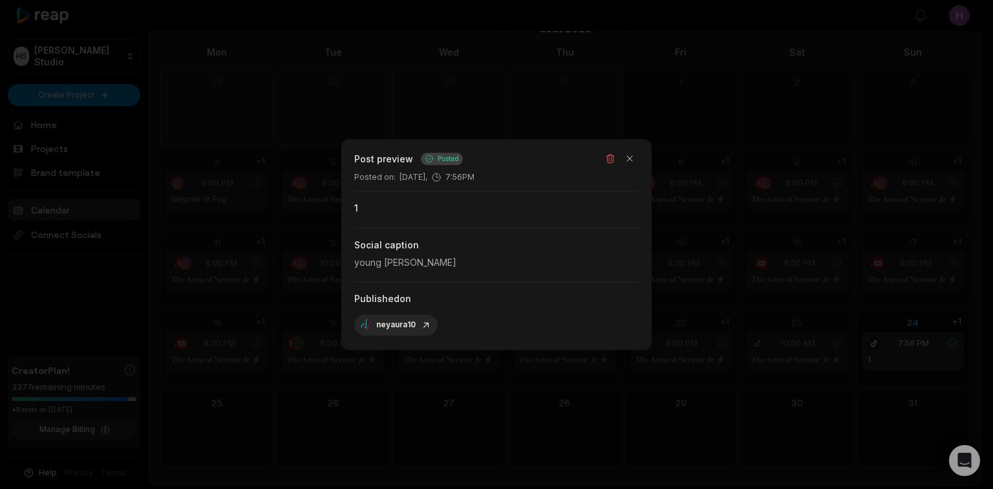
click at [789, 326] on div at bounding box center [496, 244] width 993 height 489
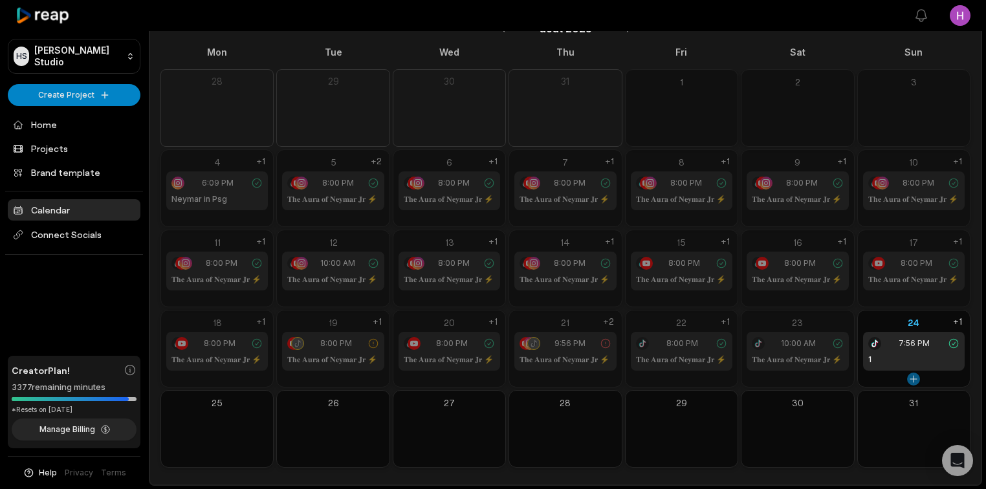
click at [914, 374] on button at bounding box center [913, 379] width 13 height 13
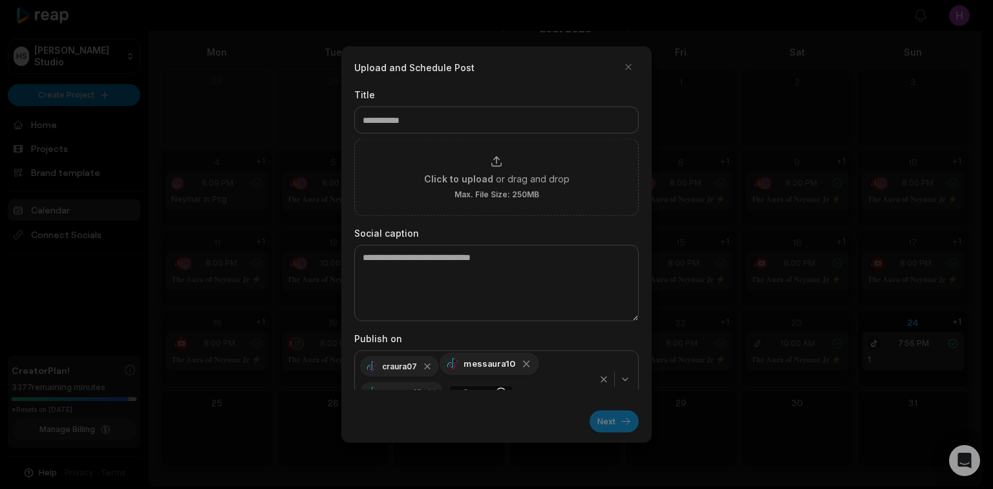
scroll to position [17, 0]
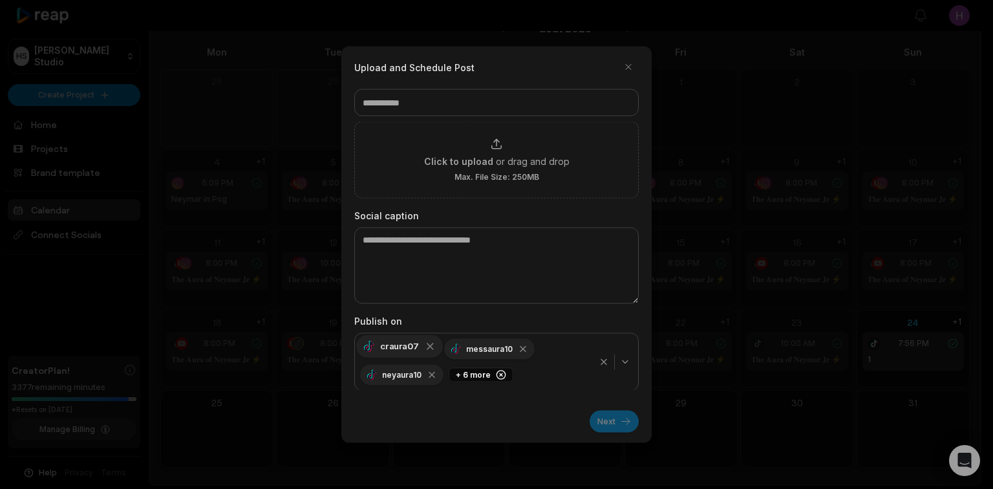
click at [431, 347] on icon "button" at bounding box center [431, 347] width 12 height 12
click at [441, 347] on icon "button" at bounding box center [443, 347] width 12 height 12
click at [545, 346] on icon "button" at bounding box center [551, 347] width 12 height 12
click at [546, 347] on icon "button" at bounding box center [546, 349] width 10 height 10
click at [543, 348] on div "neyaura10 [PERSON_NAME] messaura10 + 2 more" at bounding box center [476, 362] width 236 height 52
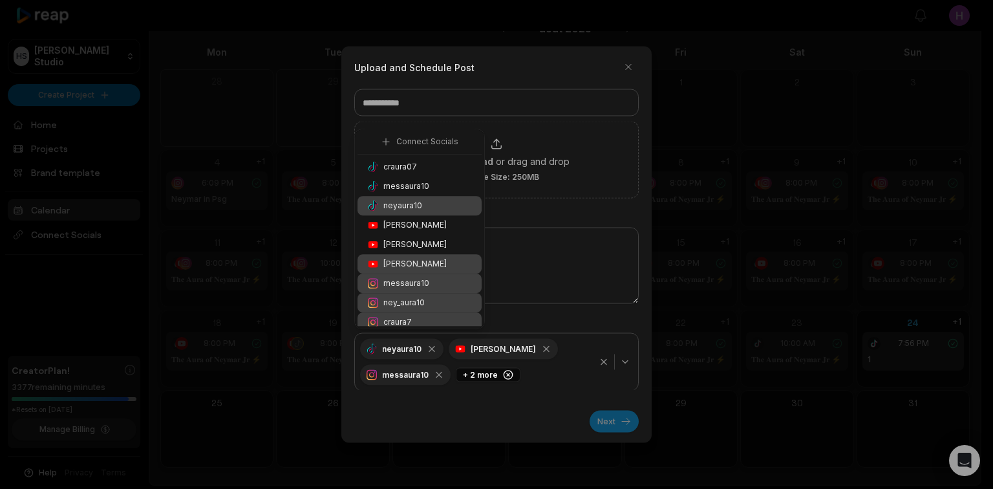
click at [543, 348] on div "neyaura10 [PERSON_NAME] messaura10 + 2 more" at bounding box center [476, 362] width 236 height 52
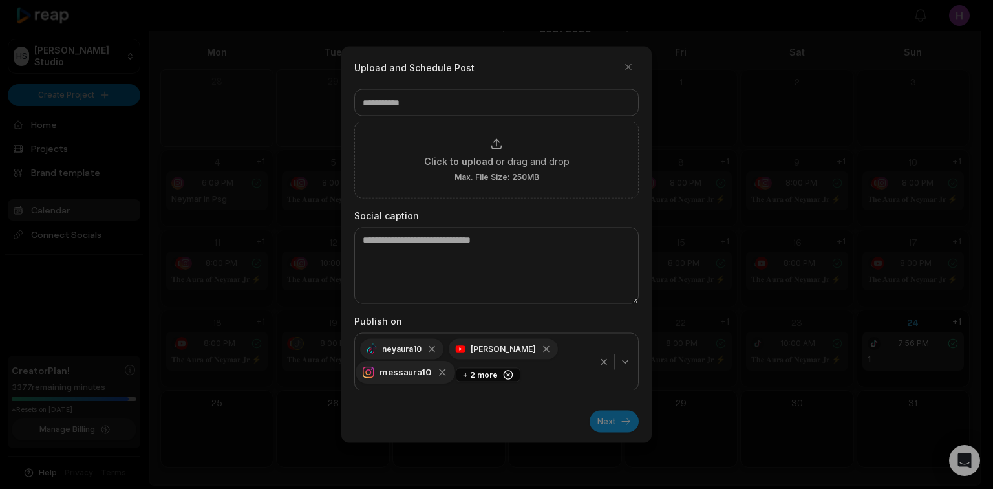
click at [544, 347] on icon "button" at bounding box center [546, 349] width 5 height 5
click at [525, 347] on icon "button" at bounding box center [531, 347] width 12 height 12
click at [522, 347] on icon "button" at bounding box center [527, 347] width 12 height 12
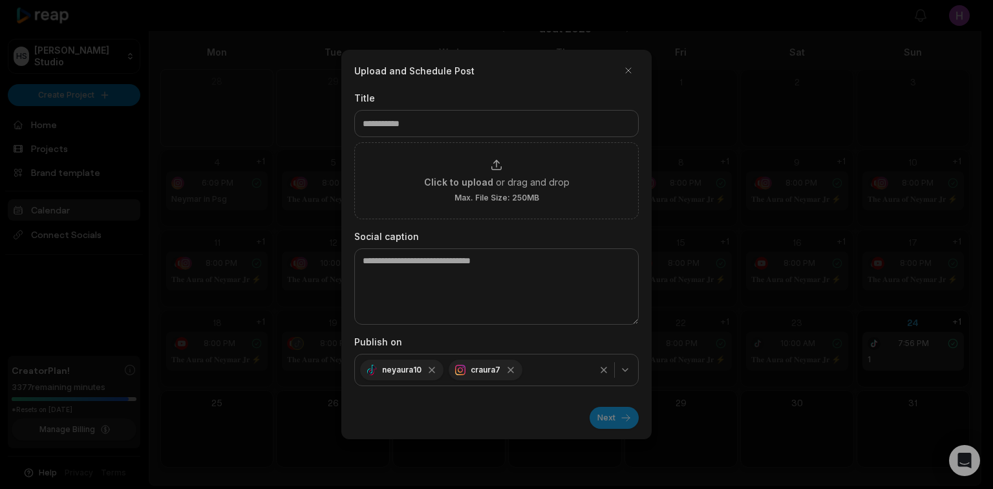
scroll to position [0, 0]
click at [510, 371] on icon "button" at bounding box center [514, 368] width 12 height 12
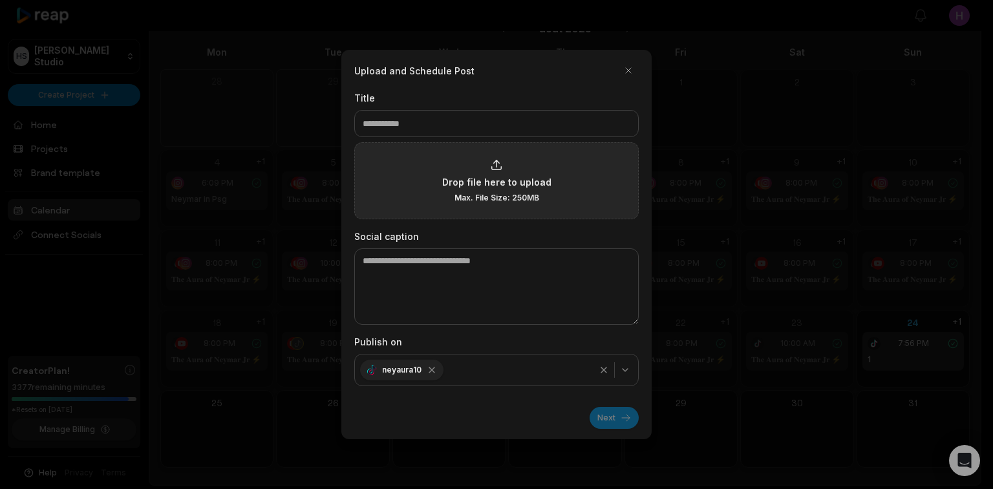
type input "*"
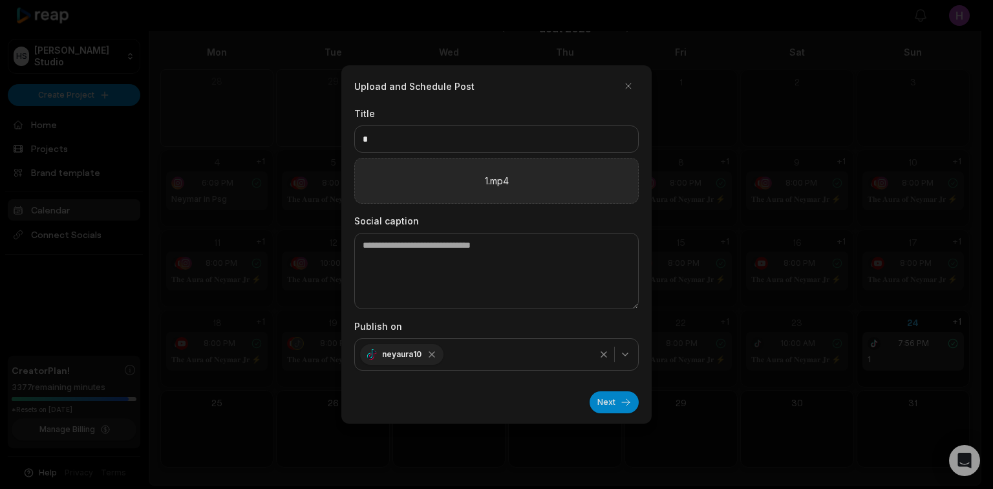
click at [616, 393] on button "Next" at bounding box center [614, 402] width 49 height 22
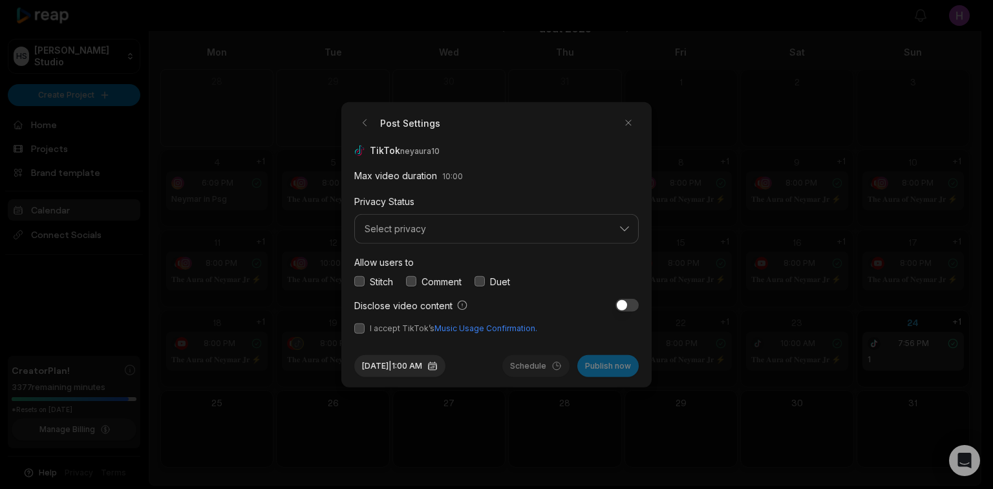
click at [420, 279] on div "Comment" at bounding box center [434, 281] width 56 height 14
click at [482, 282] on button "button" at bounding box center [480, 281] width 10 height 10
click at [411, 285] on button "button" at bounding box center [411, 281] width 10 height 10
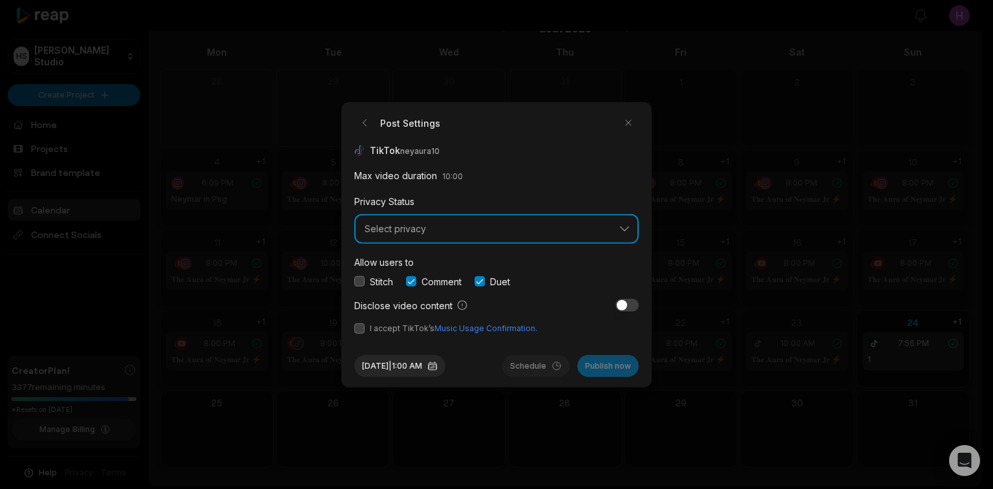
click at [452, 235] on button "Select privacy" at bounding box center [496, 229] width 285 height 30
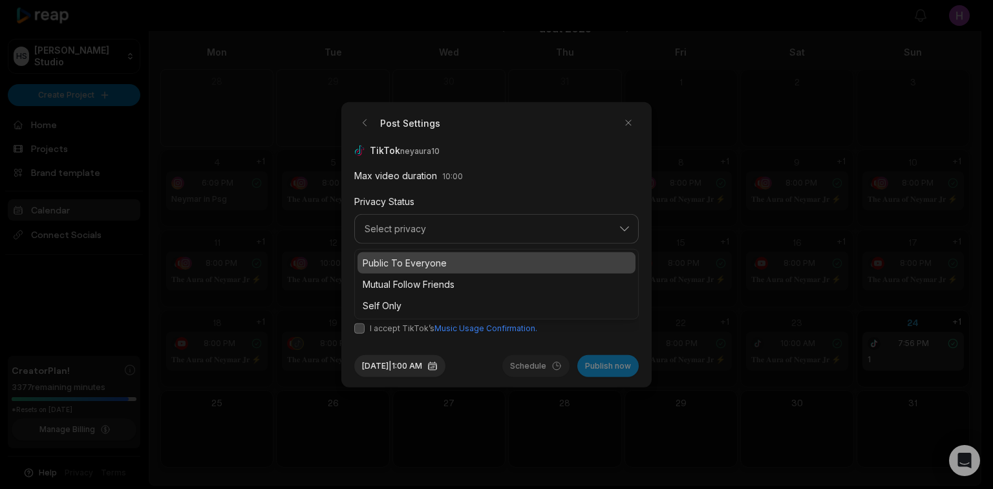
click at [450, 257] on p "Public To Everyone" at bounding box center [497, 262] width 268 height 14
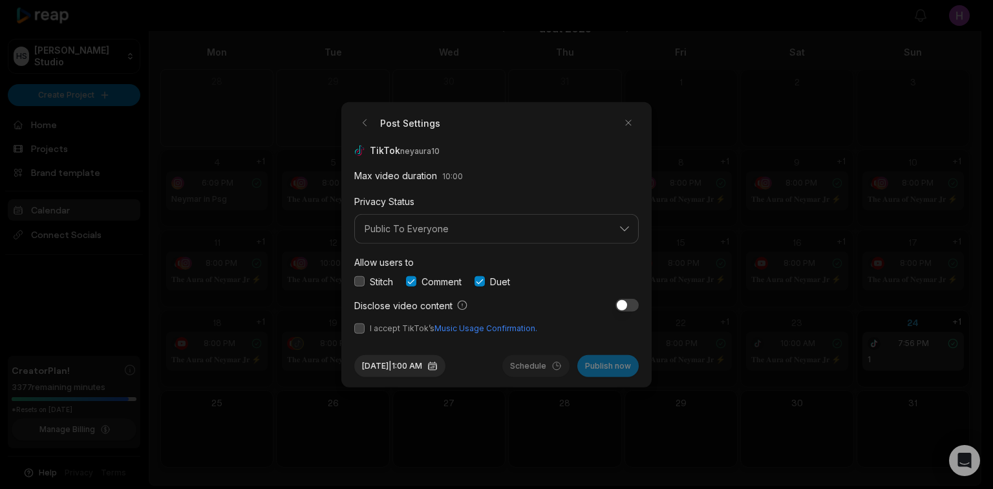
click at [363, 328] on button "button" at bounding box center [359, 328] width 10 height 10
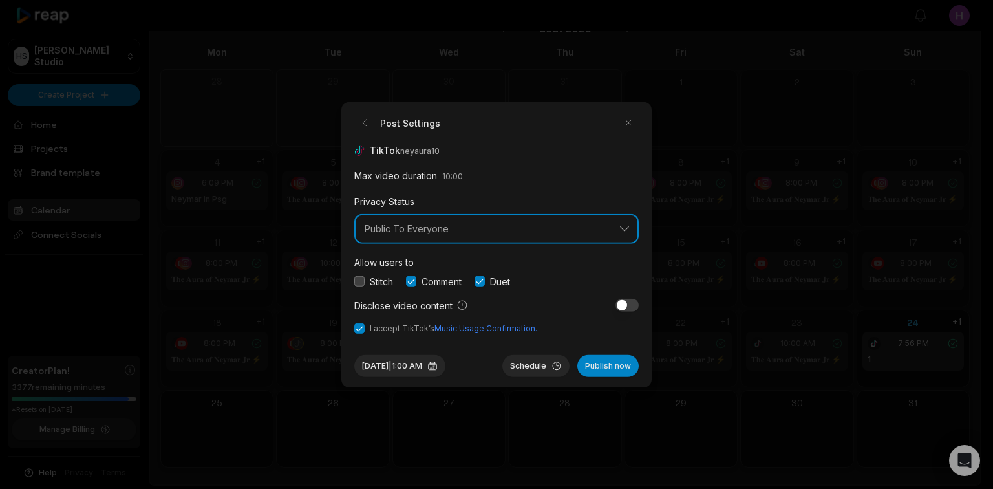
click at [553, 230] on span "Public To Everyone" at bounding box center [488, 229] width 246 height 12
click at [545, 232] on span "Public To Everyone" at bounding box center [488, 229] width 246 height 12
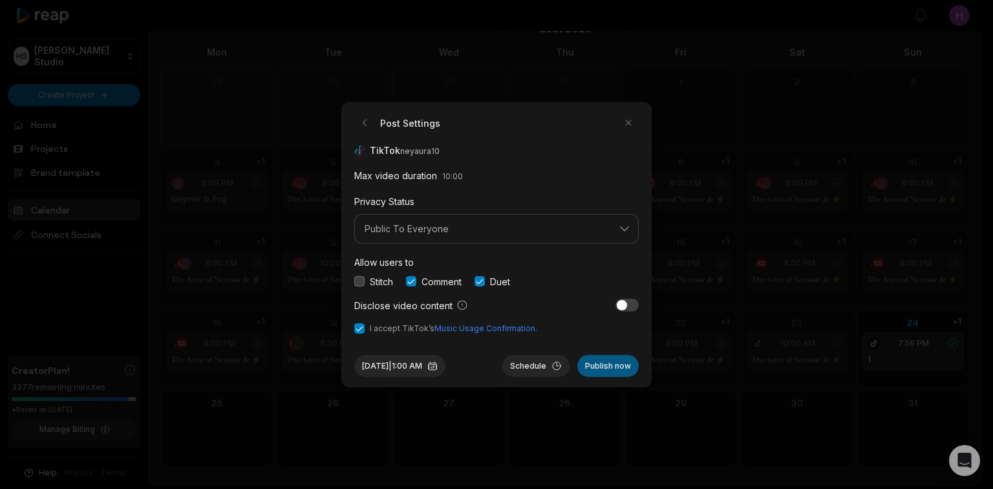
click at [601, 367] on button "Publish now" at bounding box center [608, 365] width 61 height 22
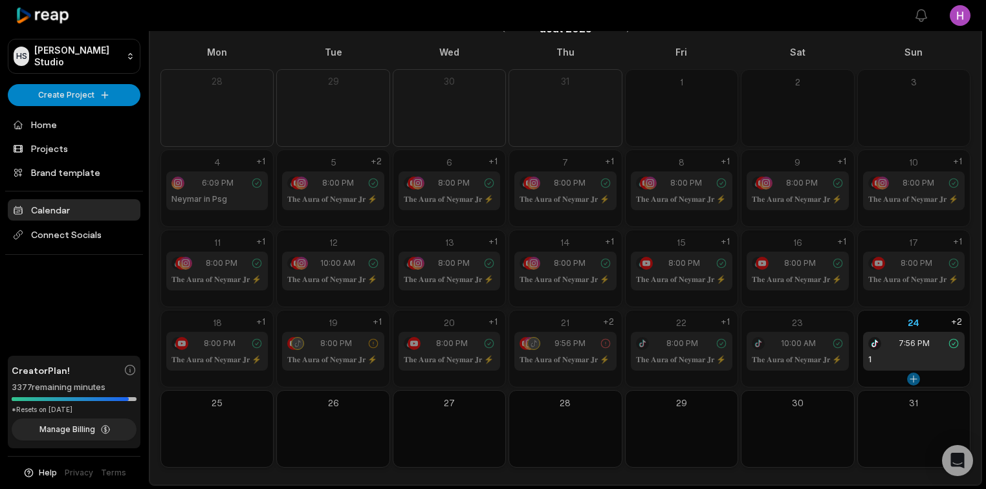
click at [911, 377] on button at bounding box center [913, 379] width 13 height 13
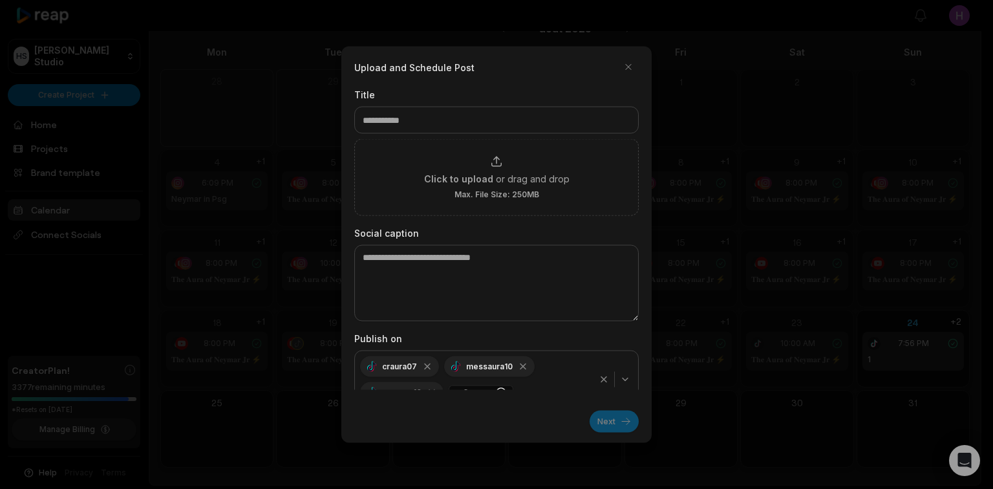
click at [489, 84] on form "Upload and Schedule Post Title Click to upload or drag and drop Max. File Size:…" at bounding box center [496, 245] width 285 height 376
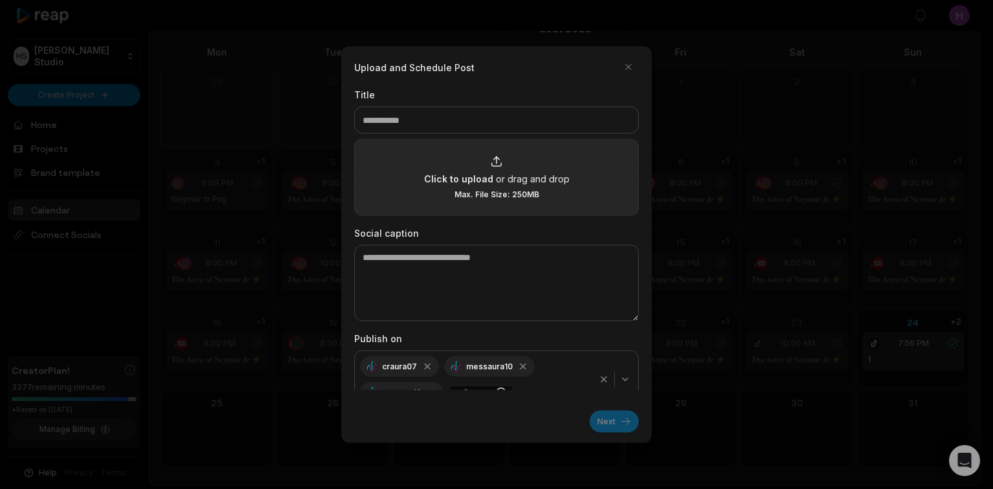
type input "*"
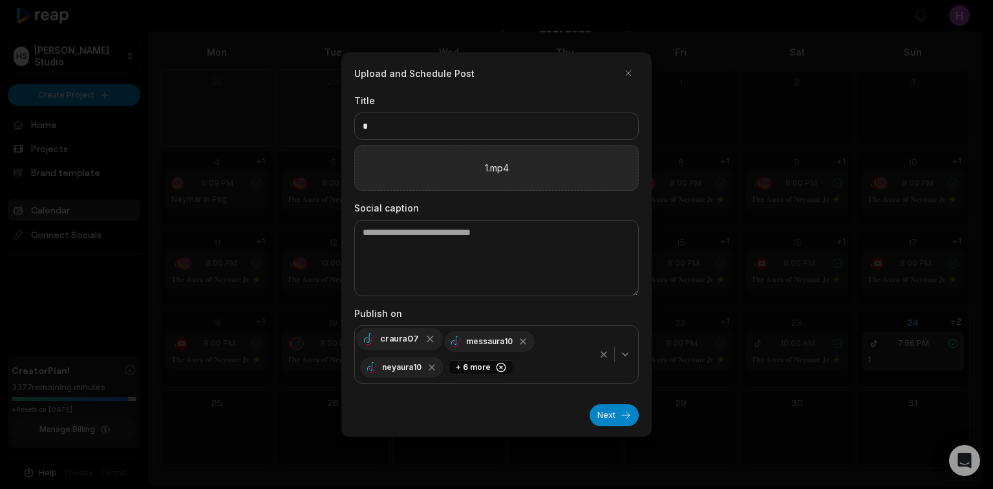
click at [427, 345] on div "craura07" at bounding box center [399, 338] width 87 height 23
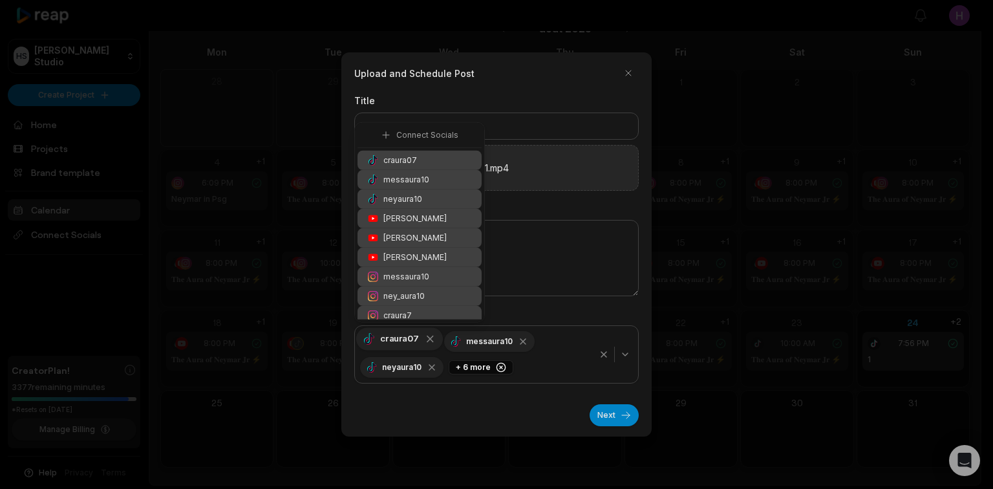
click at [429, 342] on icon "button" at bounding box center [431, 339] width 12 height 12
click at [430, 340] on div "messaura10" at bounding box center [406, 338] width 100 height 23
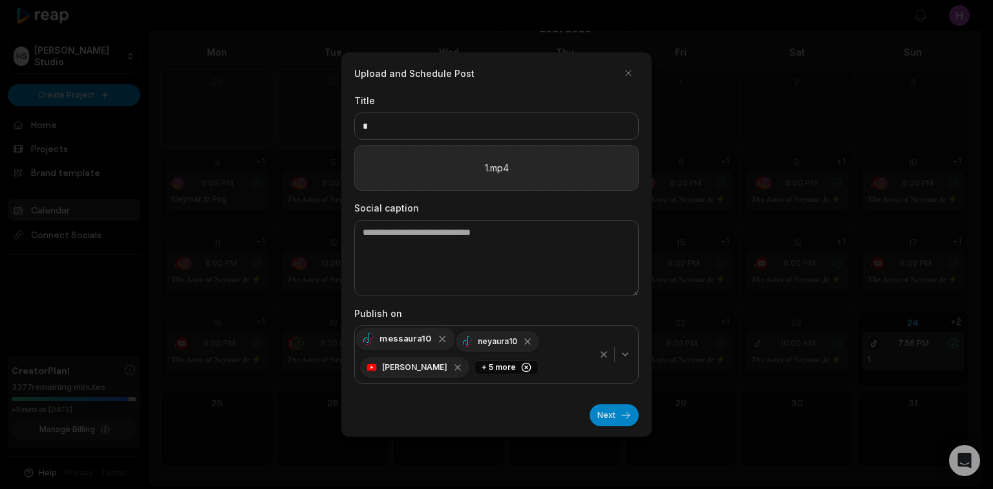
click at [437, 339] on icon "button" at bounding box center [443, 339] width 12 height 12
click at [548, 343] on icon "button" at bounding box center [551, 339] width 12 height 12
click at [550, 341] on icon "button" at bounding box center [551, 339] width 12 height 12
click at [548, 341] on div "neyaura10 [PERSON_NAME] messaura10 + 2 more" at bounding box center [476, 355] width 236 height 52
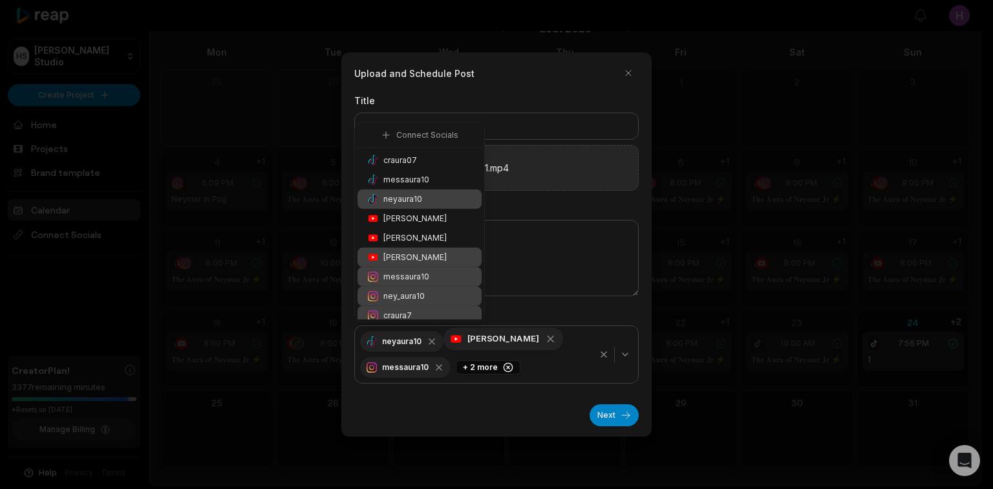
click at [545, 340] on icon "button" at bounding box center [551, 339] width 12 height 12
click at [528, 341] on icon "button" at bounding box center [531, 339] width 12 height 12
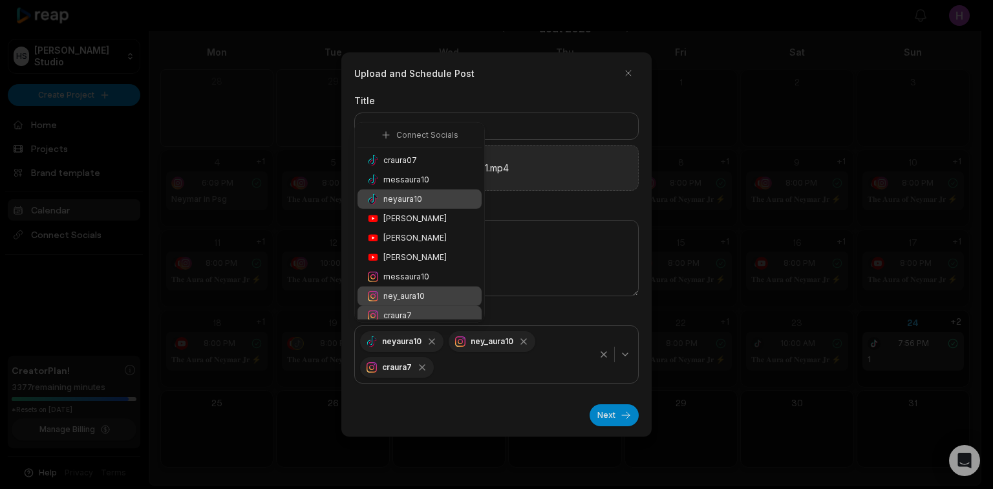
click at [523, 338] on icon "button" at bounding box center [524, 341] width 10 height 10
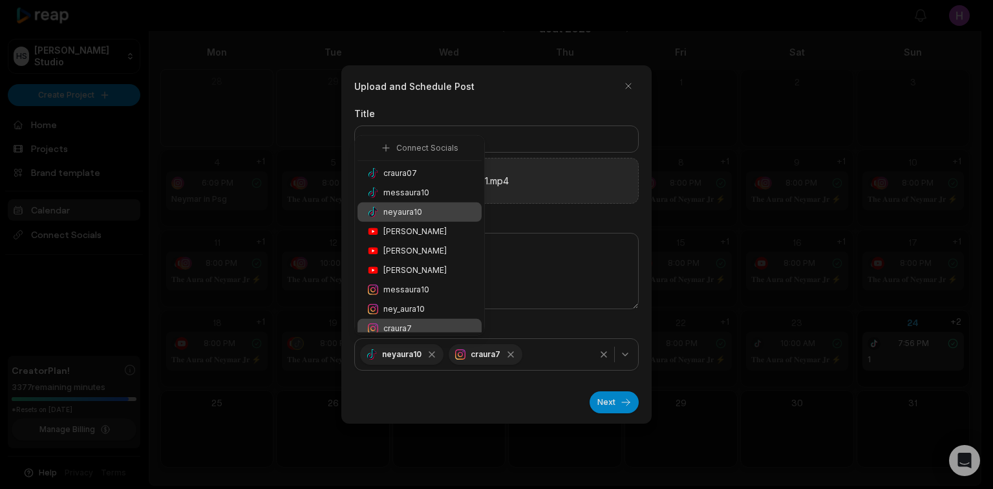
click at [510, 354] on icon "button" at bounding box center [511, 354] width 10 height 10
click at [494, 389] on div "Next" at bounding box center [496, 397] width 285 height 32
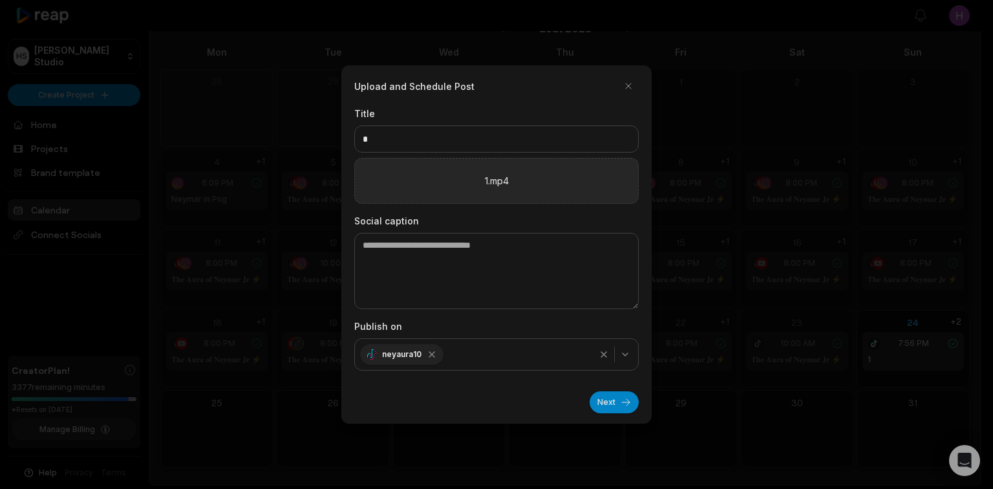
drag, startPoint x: 424, startPoint y: 378, endPoint x: 290, endPoint y: 440, distance: 147.9
drag, startPoint x: 290, startPoint y: 440, endPoint x: 533, endPoint y: 411, distance: 245.0
click at [533, 411] on div "Next" at bounding box center [496, 397] width 285 height 32
click at [594, 390] on div "Next" at bounding box center [496, 397] width 285 height 32
click at [607, 401] on button "Next" at bounding box center [614, 402] width 49 height 22
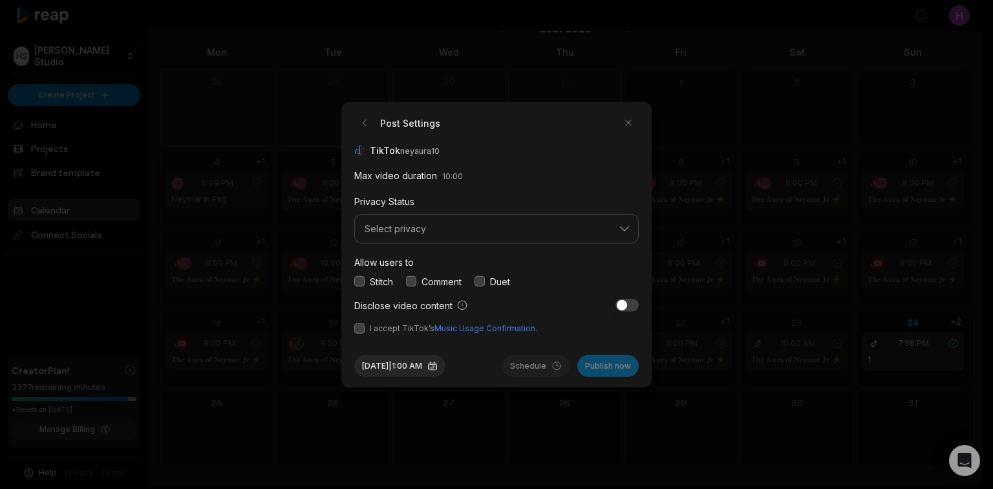
click at [487, 283] on div "Duet" at bounding box center [493, 281] width 36 height 14
click at [479, 283] on button "button" at bounding box center [480, 281] width 10 height 10
click at [411, 281] on button "button" at bounding box center [411, 281] width 10 height 10
click at [356, 281] on button "button" at bounding box center [359, 281] width 10 height 10
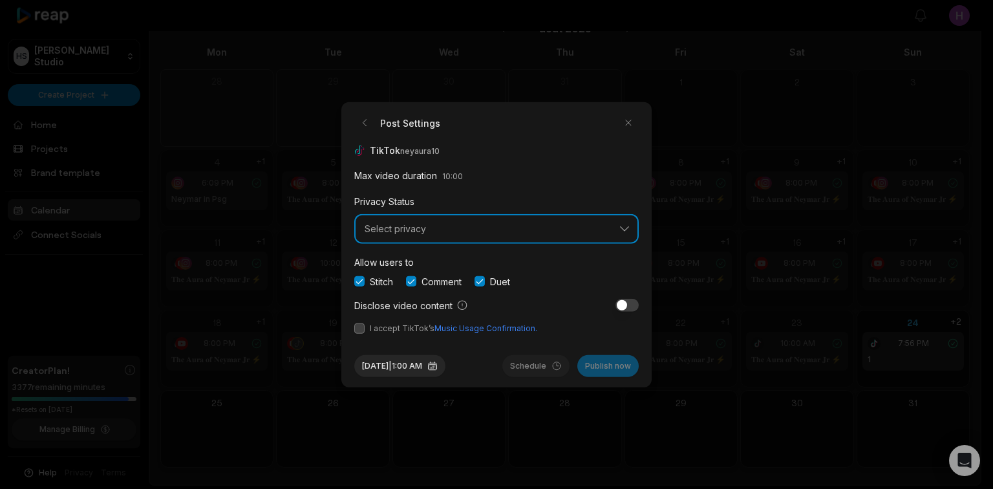
click at [431, 237] on button "Select privacy" at bounding box center [496, 229] width 285 height 30
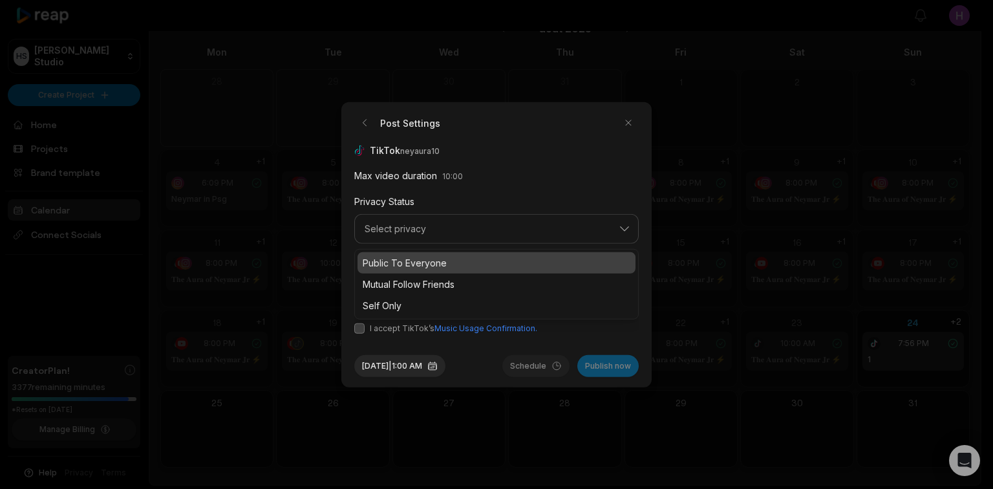
click at [437, 258] on p "Public To Everyone" at bounding box center [497, 262] width 268 height 14
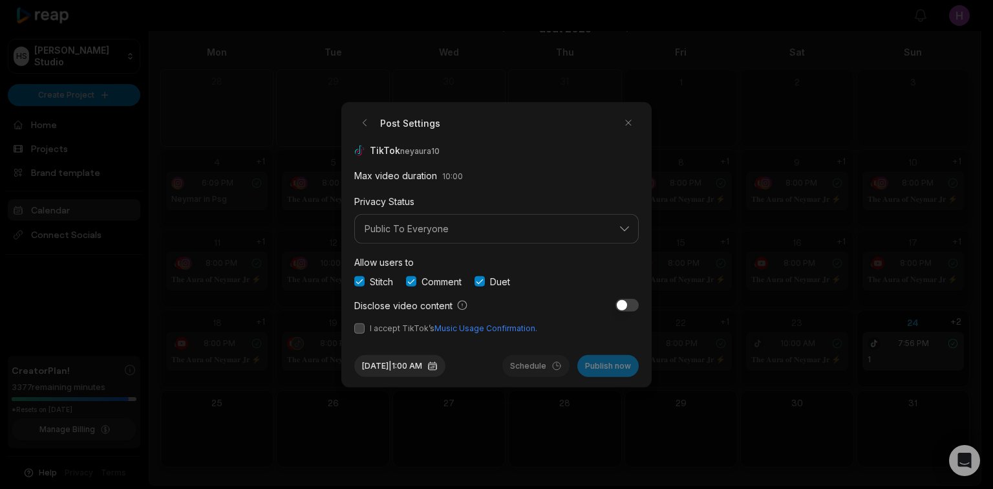
click at [358, 330] on button "button" at bounding box center [359, 328] width 10 height 10
click at [601, 367] on button "Publish now" at bounding box center [608, 365] width 61 height 22
